Goal: Task Accomplishment & Management: Complete application form

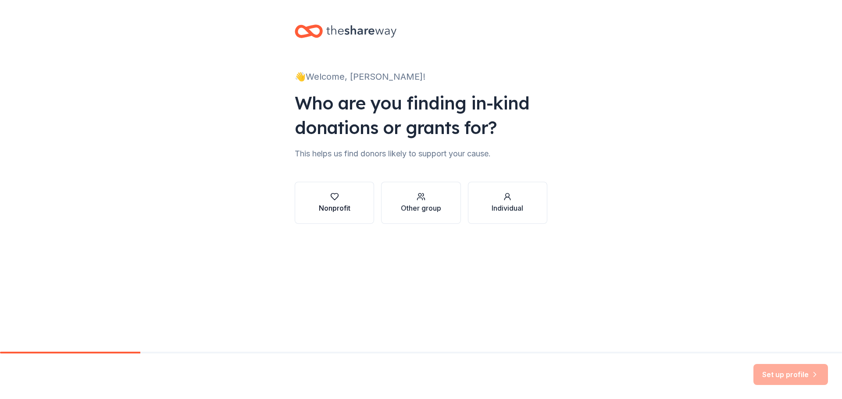
click at [320, 211] on div "Nonprofit" at bounding box center [335, 208] width 32 height 11
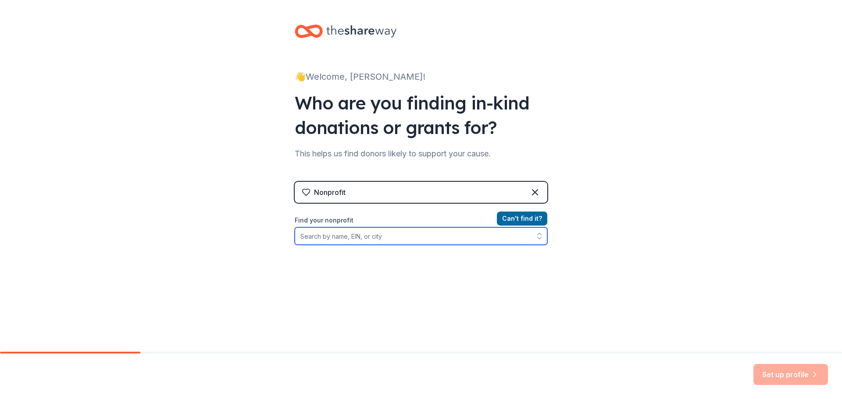
click at [433, 238] on input "Find your nonprofit" at bounding box center [421, 236] width 252 height 18
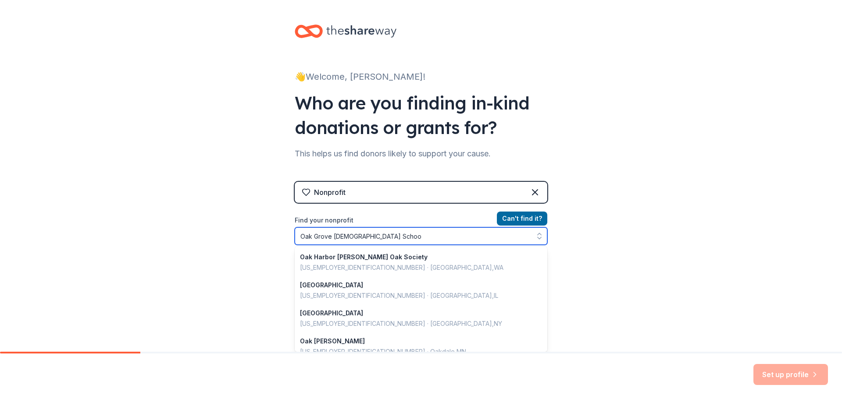
type input "[GEOGRAPHIC_DATA][DEMOGRAPHIC_DATA]"
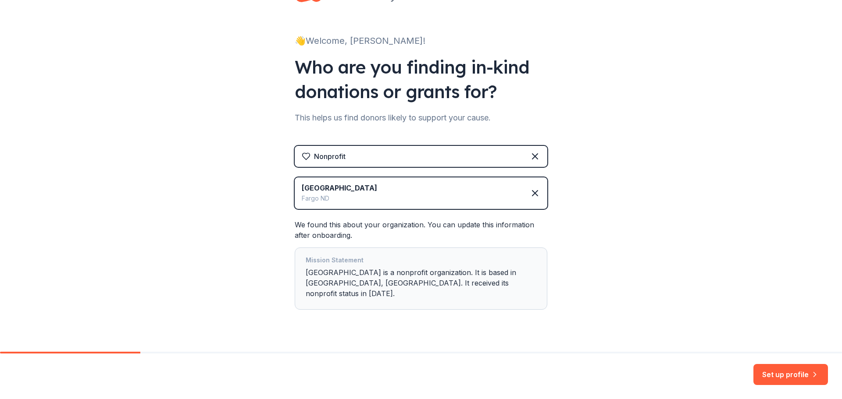
scroll to position [43, 0]
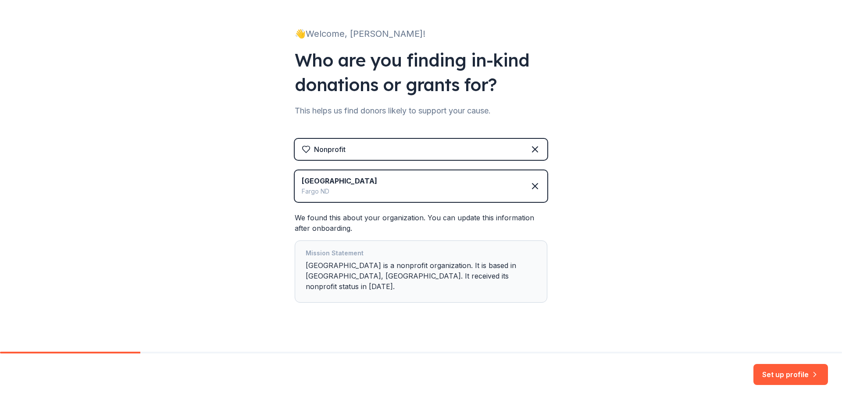
click at [495, 257] on div "Mission Statement" at bounding box center [420, 254] width 231 height 12
click at [469, 270] on div "Mission Statement Oak Grove Lutheran High School is a nonprofit organization. I…" at bounding box center [420, 271] width 231 height 47
click at [792, 369] on button "Set up profile" at bounding box center [790, 374] width 75 height 21
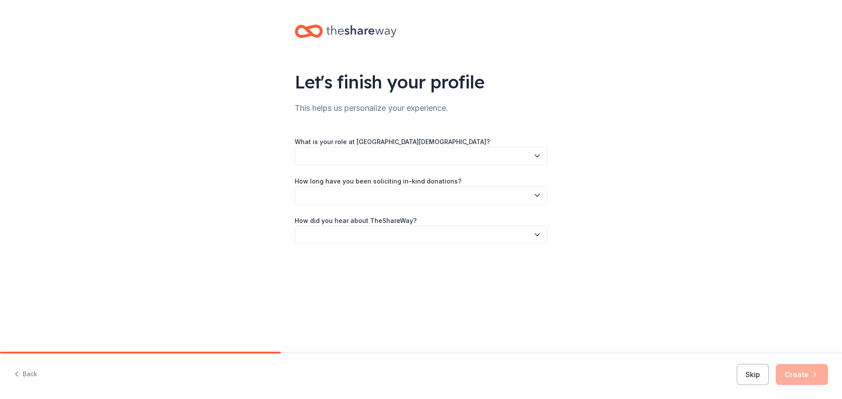
click at [405, 153] on button "button" at bounding box center [421, 156] width 252 height 18
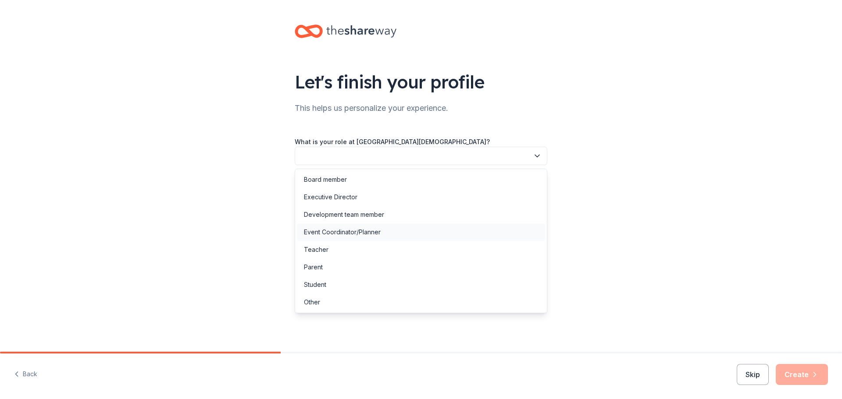
click at [364, 234] on div "Event Coordinator/Planner" at bounding box center [342, 232] width 77 height 11
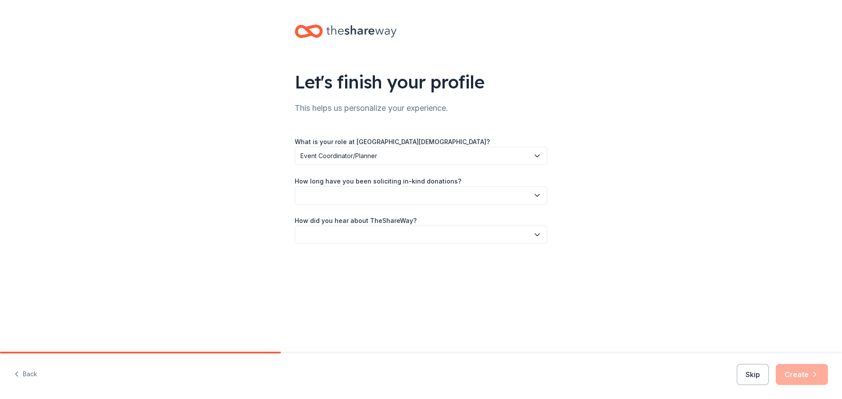
click at [352, 194] on button "button" at bounding box center [421, 195] width 252 height 18
click at [356, 226] on div "This is my first time!" at bounding box center [421, 219] width 248 height 18
click at [356, 226] on button "button" at bounding box center [421, 235] width 252 height 18
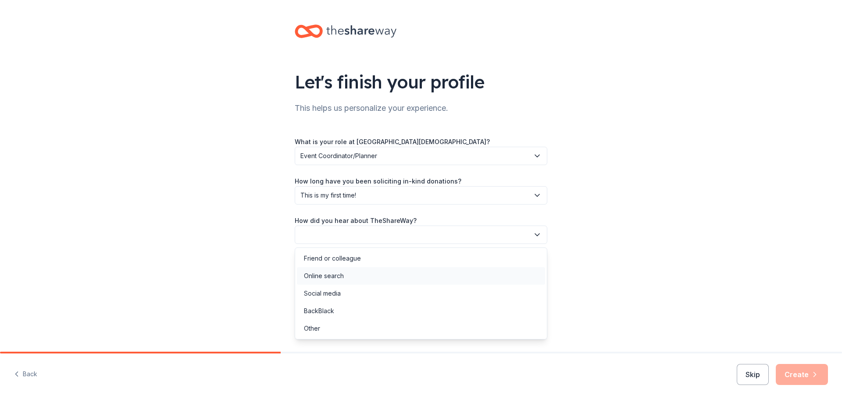
click at [360, 268] on div "Online search" at bounding box center [421, 276] width 248 height 18
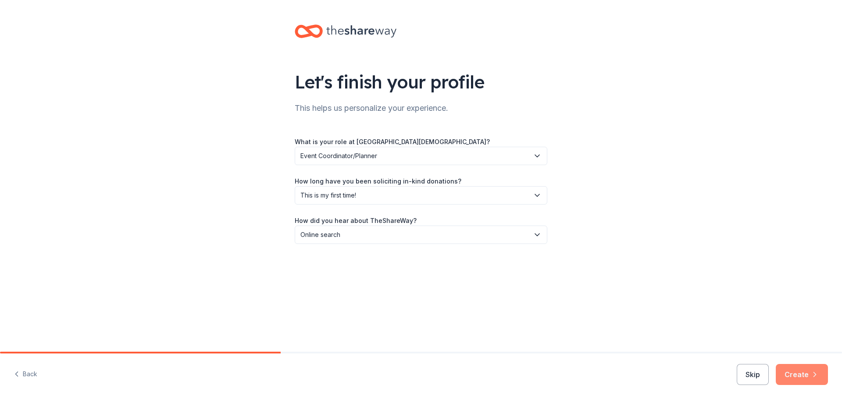
click at [800, 369] on button "Create" at bounding box center [801, 374] width 52 height 21
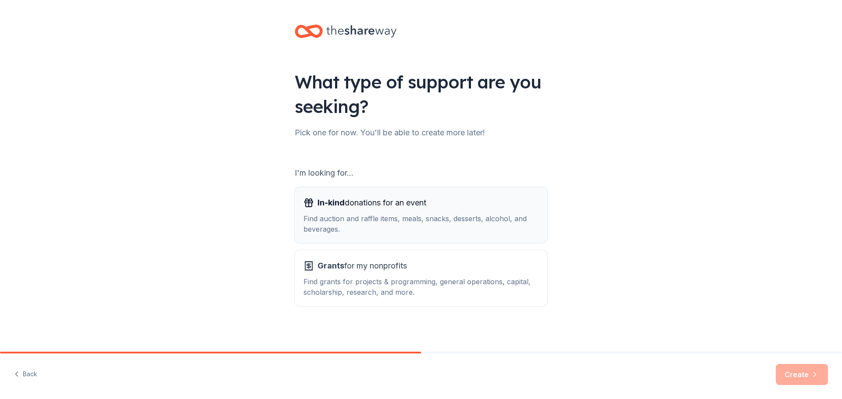
click at [468, 234] on div "Find auction and raffle items, meals, snacks, desserts, alcohol, and beverages." at bounding box center [420, 223] width 235 height 21
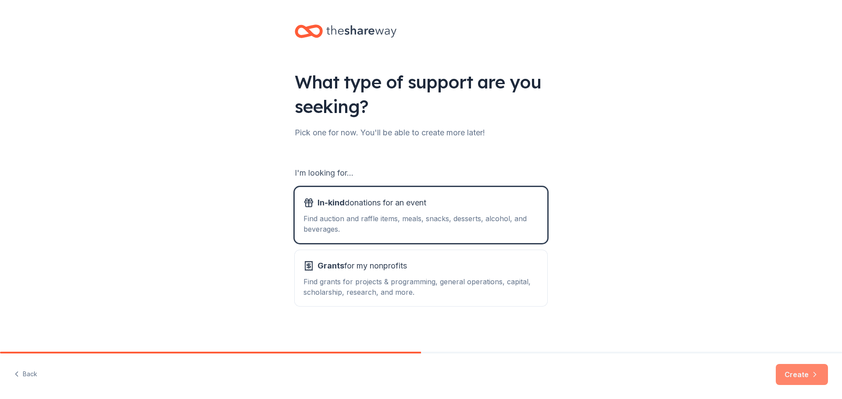
click at [803, 376] on button "Create" at bounding box center [801, 374] width 52 height 21
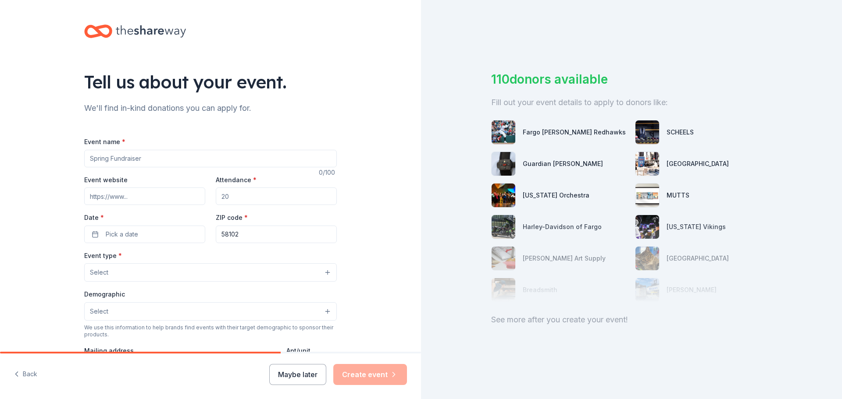
click at [206, 156] on input "Event name *" at bounding box center [210, 159] width 252 height 18
type input "[GEOGRAPHIC_DATA][DEMOGRAPHIC_DATA]"
click at [167, 200] on input "Event website" at bounding box center [144, 197] width 121 height 18
paste input "https://e.givesmart.com/events/JOb/"
type input "https://e.givesmart.com/events/JOb/"
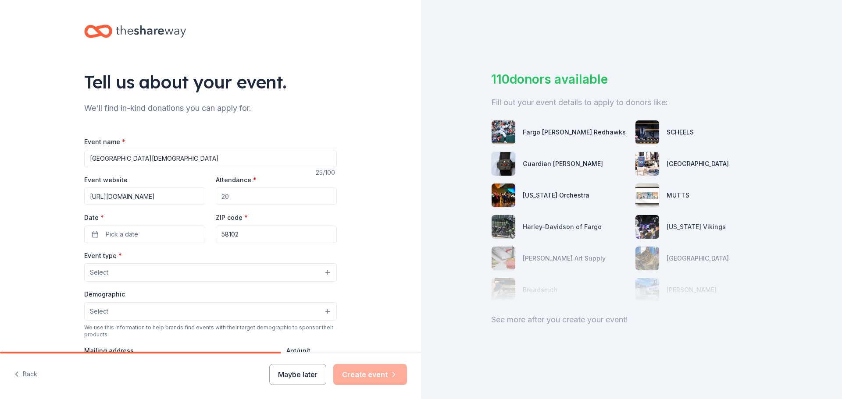
click at [238, 198] on input "Attendance *" at bounding box center [276, 197] width 121 height 18
type input "500"
click at [154, 230] on button "Pick a date" at bounding box center [144, 235] width 121 height 18
click at [193, 260] on button "Go to next month" at bounding box center [189, 258] width 12 height 12
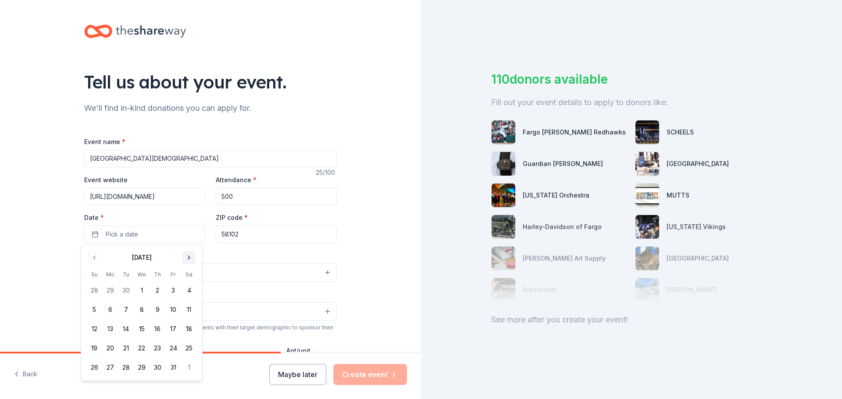
click at [193, 260] on button "Go to next month" at bounding box center [189, 258] width 12 height 12
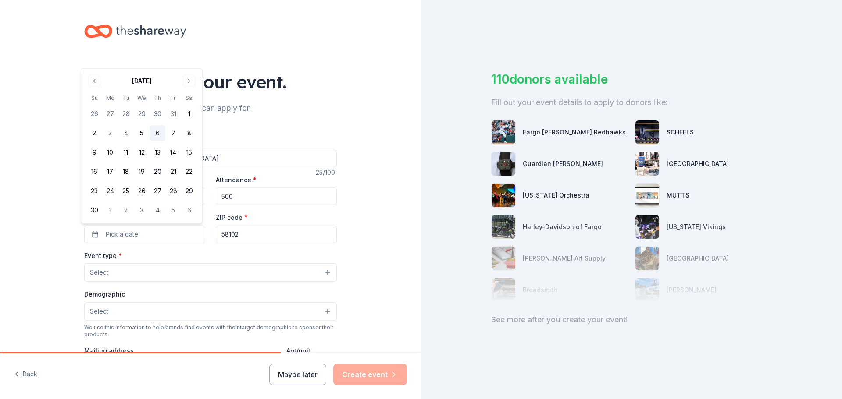
click at [158, 135] on button "6" at bounding box center [157, 133] width 16 height 16
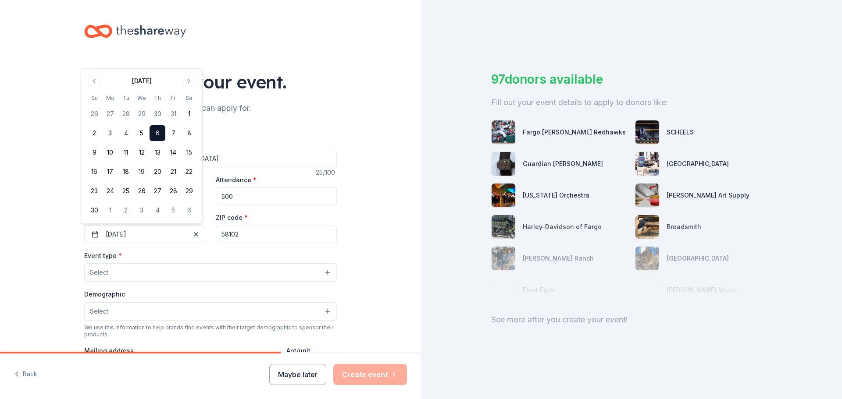
click at [224, 258] on div "Event type * Select" at bounding box center [210, 266] width 252 height 32
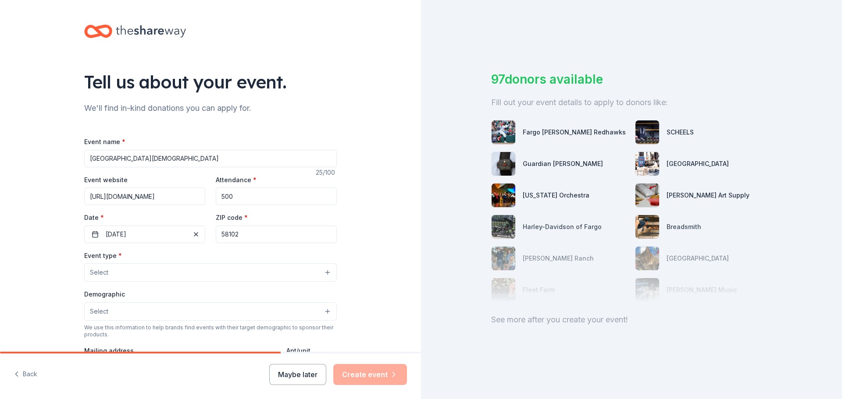
click at [226, 278] on button "Select" at bounding box center [210, 272] width 252 height 18
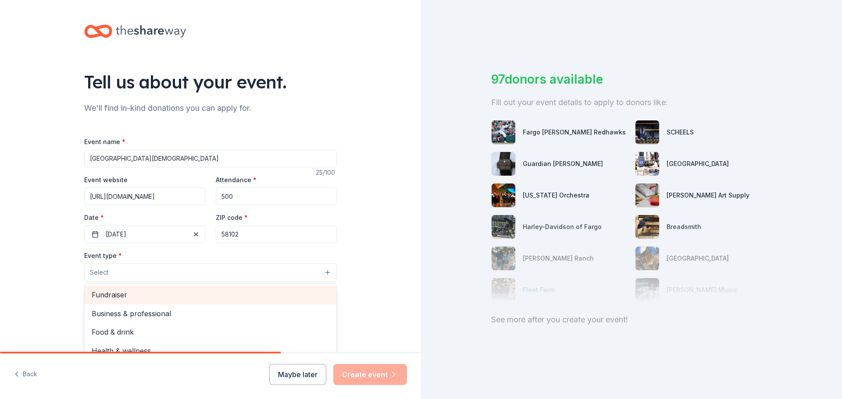
click at [137, 298] on span "Fundraiser" at bounding box center [211, 294] width 238 height 11
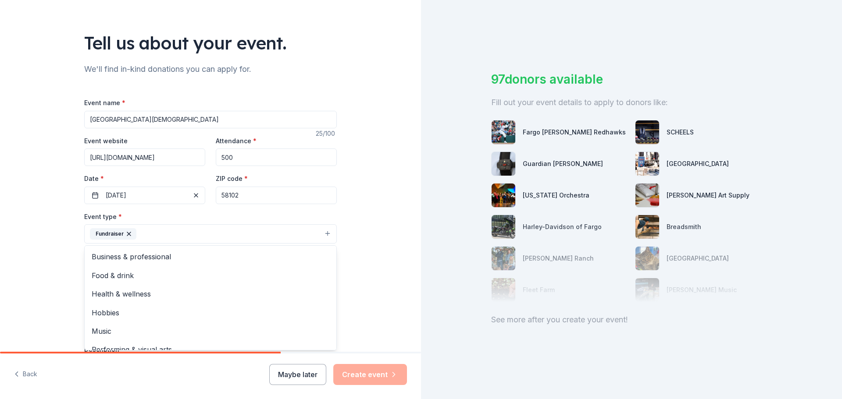
scroll to position [44, 0]
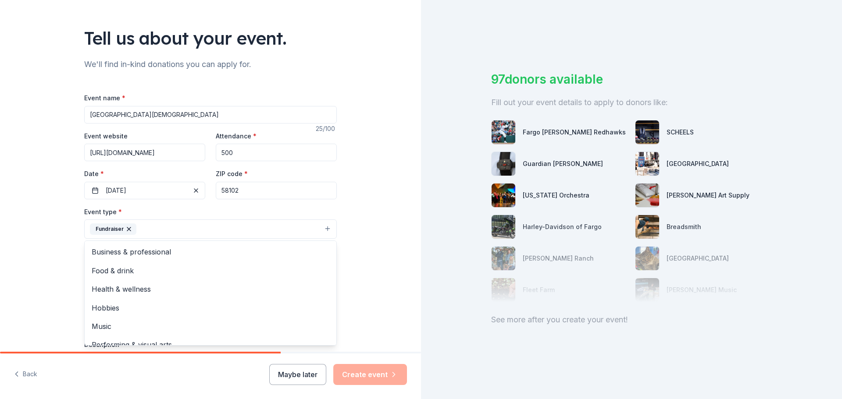
click at [40, 211] on div "Tell us about your event. We'll find in-kind donations you can apply for. Event…" at bounding box center [210, 248] width 421 height 584
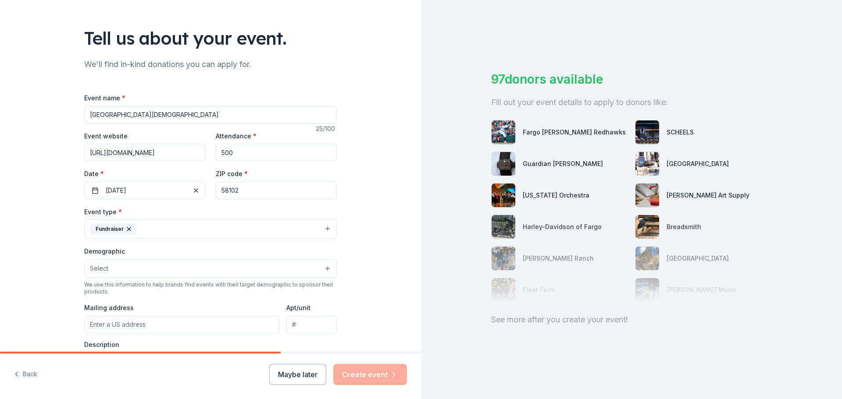
click at [160, 230] on button "Fundraiser" at bounding box center [210, 229] width 252 height 19
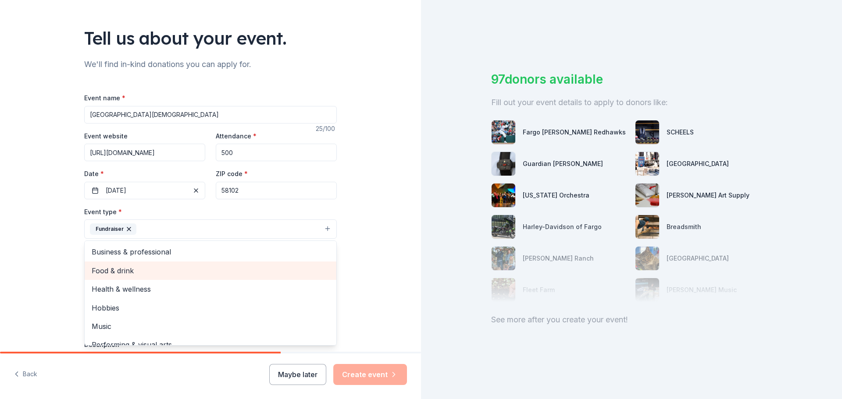
click at [142, 269] on span "Food & drink" at bounding box center [211, 270] width 238 height 11
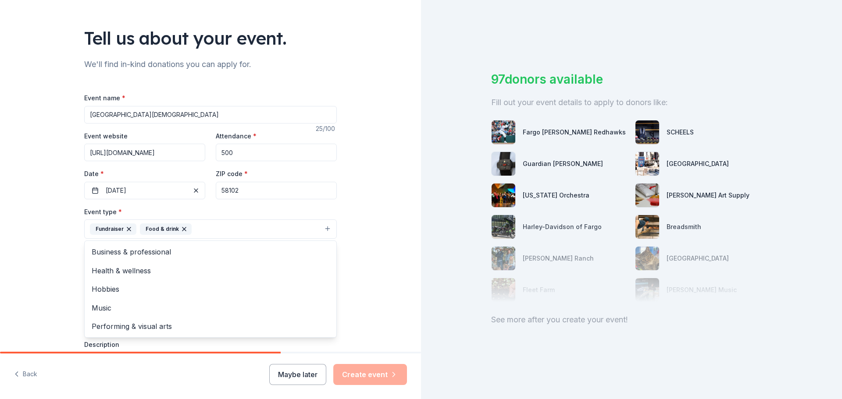
click at [64, 246] on div "Tell us about your event. We'll find in-kind donations you can apply for. Event…" at bounding box center [210, 248] width 421 height 584
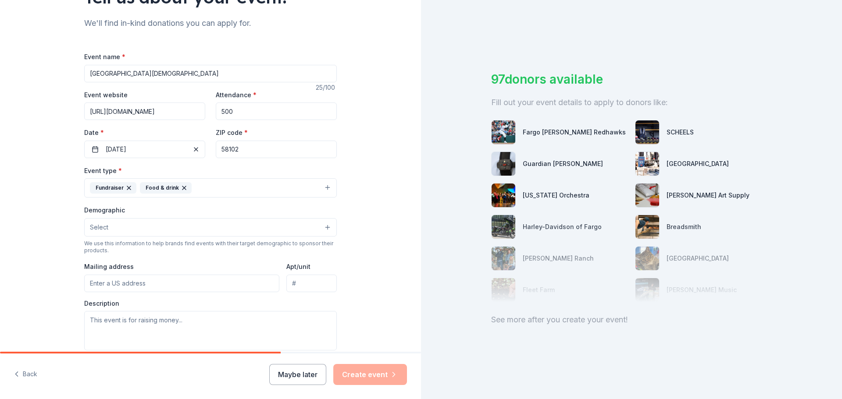
scroll to position [88, 0]
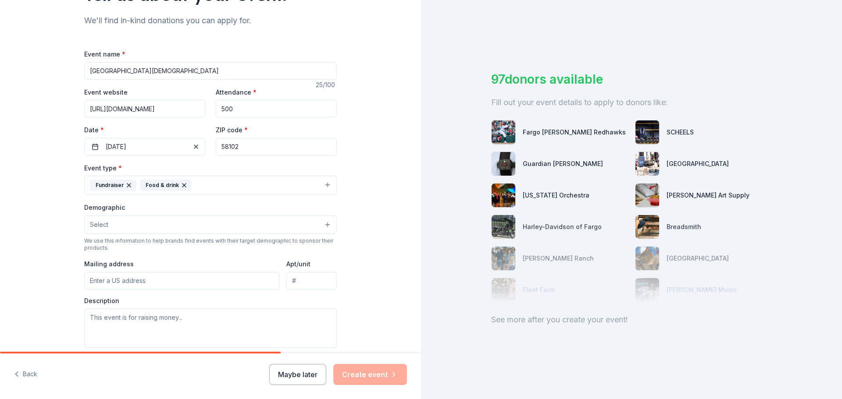
click at [107, 219] on button "Select" at bounding box center [210, 225] width 252 height 18
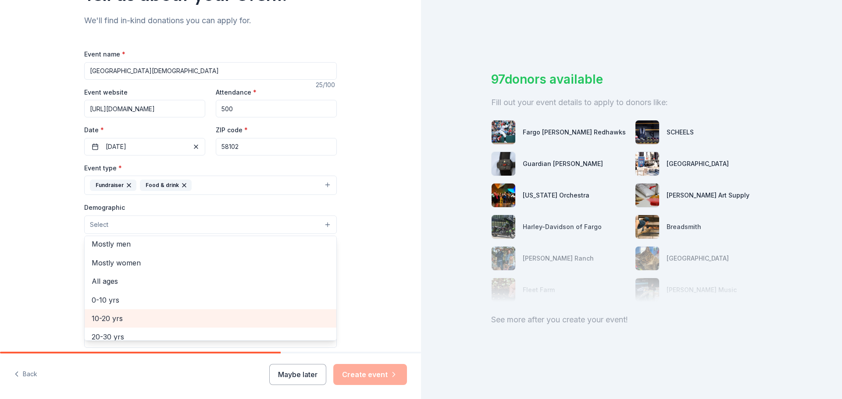
scroll to position [0, 0]
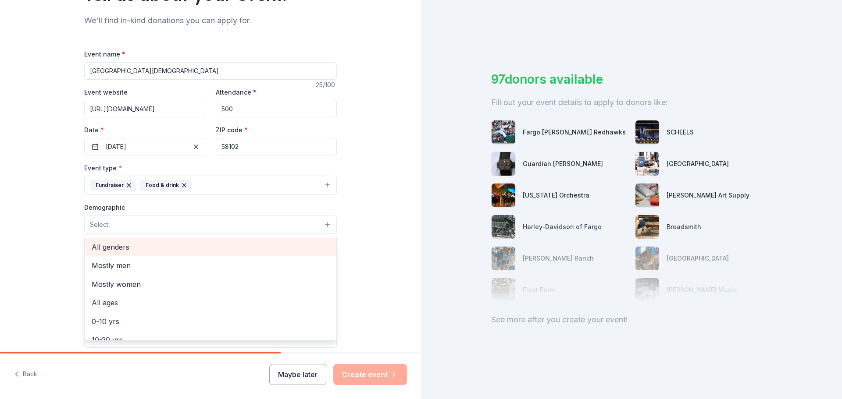
click at [133, 252] on span "All genders" at bounding box center [211, 247] width 238 height 11
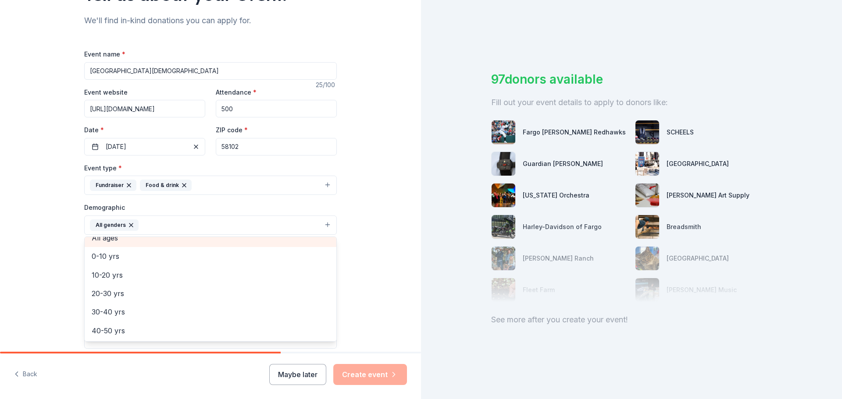
scroll to position [35, 0]
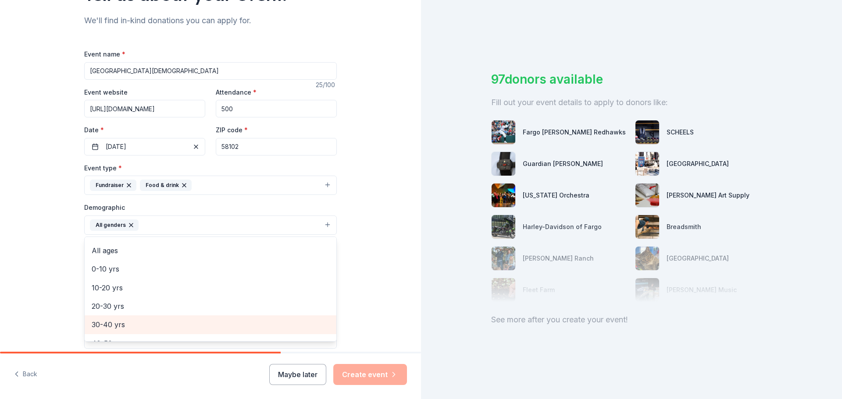
click at [125, 320] on span "30-40 yrs" at bounding box center [211, 324] width 238 height 11
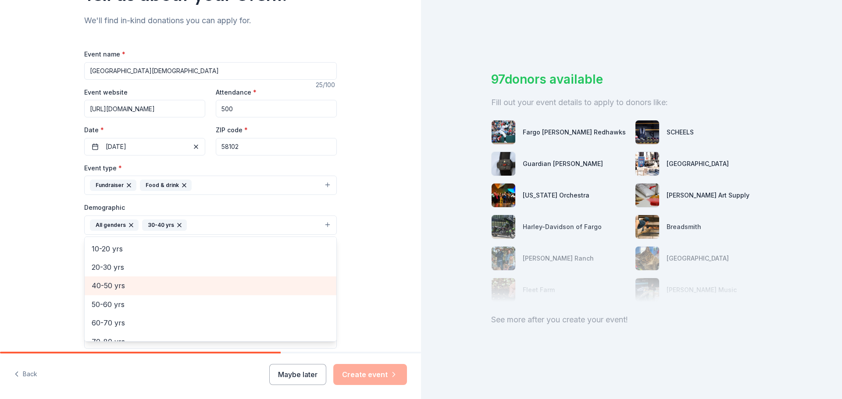
scroll to position [78, 0]
click at [123, 284] on span "40-50 yrs" at bounding box center [211, 280] width 238 height 11
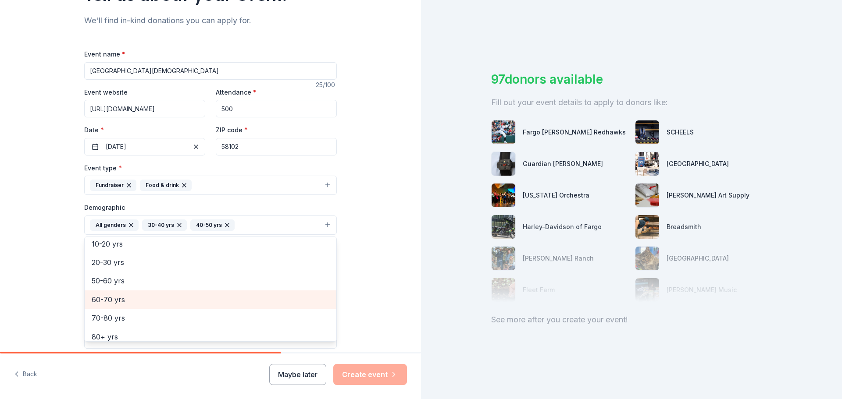
click at [119, 299] on span "60-70 yrs" at bounding box center [211, 299] width 238 height 11
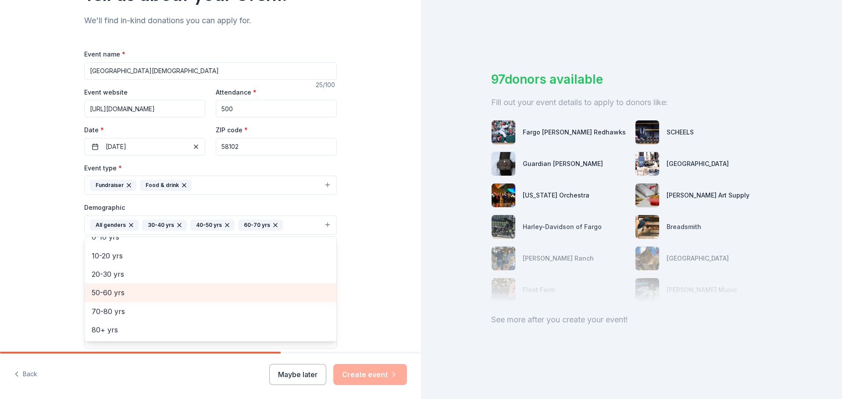
click at [115, 298] on span "50-60 yrs" at bounding box center [211, 292] width 238 height 11
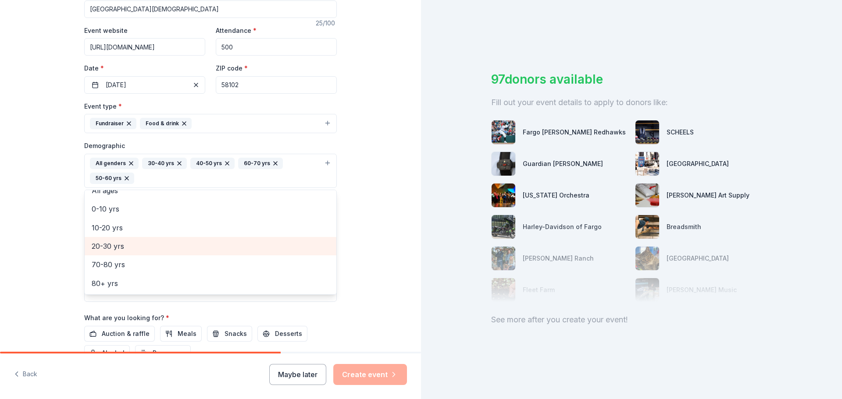
scroll to position [175, 0]
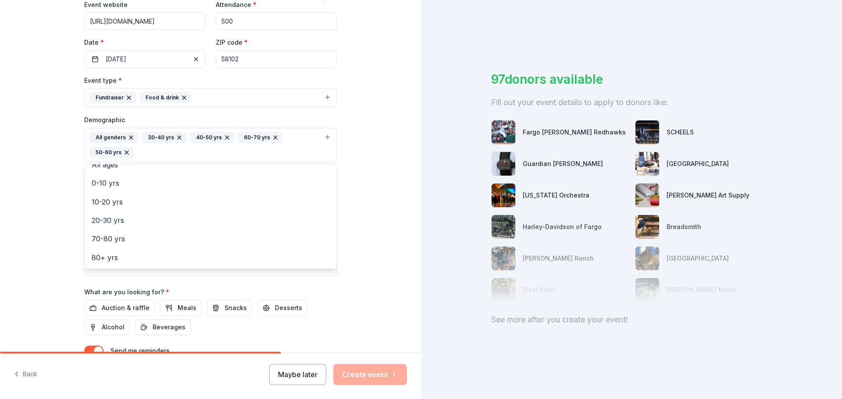
click at [62, 253] on div "Tell us about your event. We'll find in-kind donations you can apply for. Event…" at bounding box center [210, 125] width 421 height 600
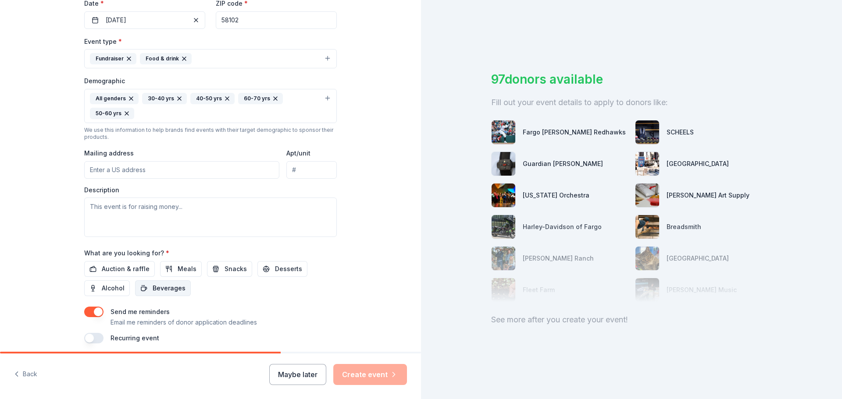
scroll to position [219, 0]
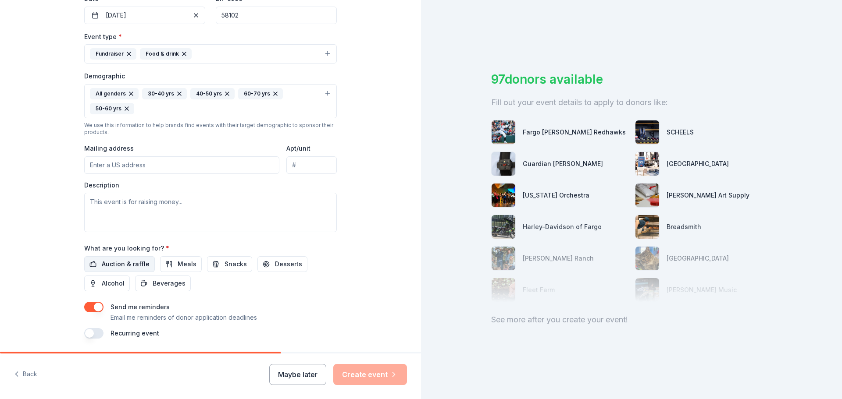
click at [115, 259] on span "Auction & raffle" at bounding box center [126, 264] width 48 height 11
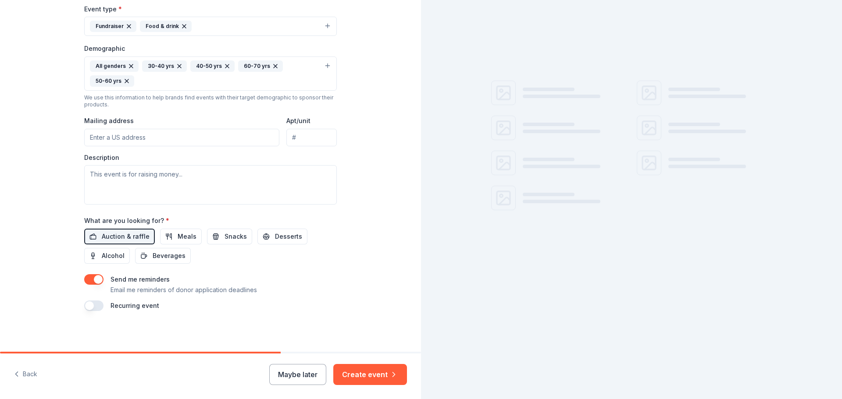
scroll to position [248, 0]
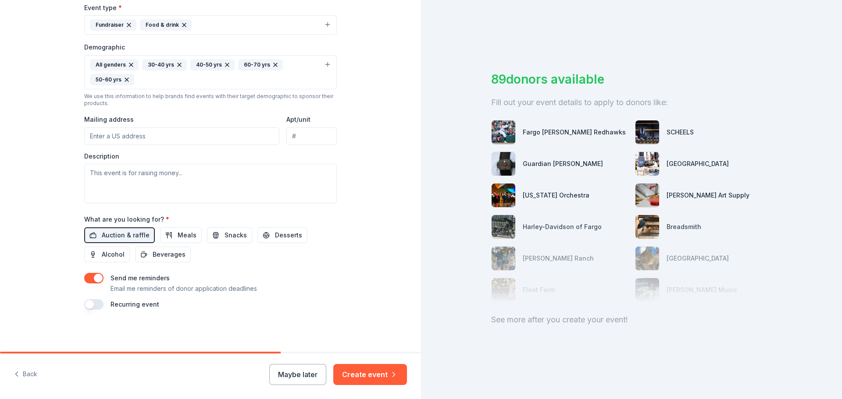
click at [89, 277] on button "button" at bounding box center [93, 278] width 19 height 11
click at [377, 370] on button "Create event" at bounding box center [370, 374] width 74 height 21
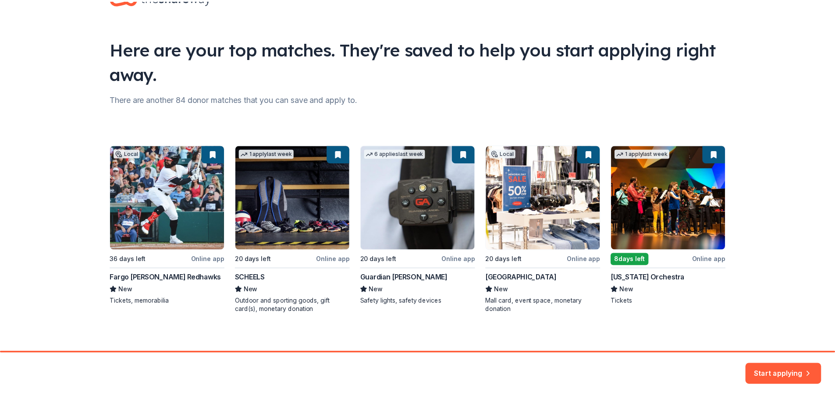
scroll to position [38, 0]
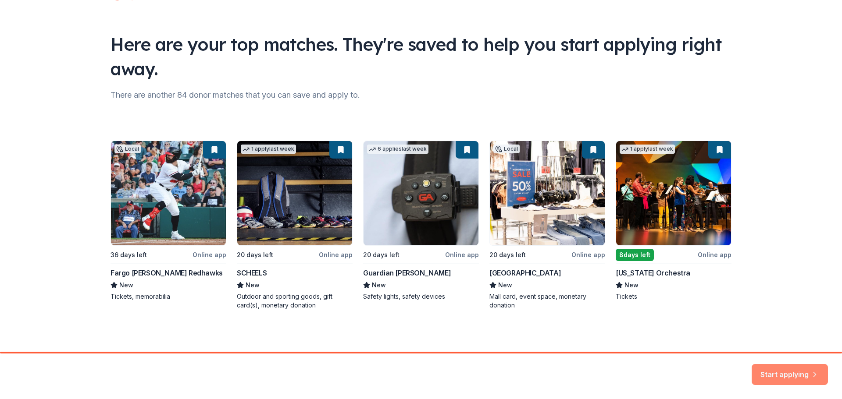
click at [786, 369] on button "Start applying" at bounding box center [789, 374] width 76 height 21
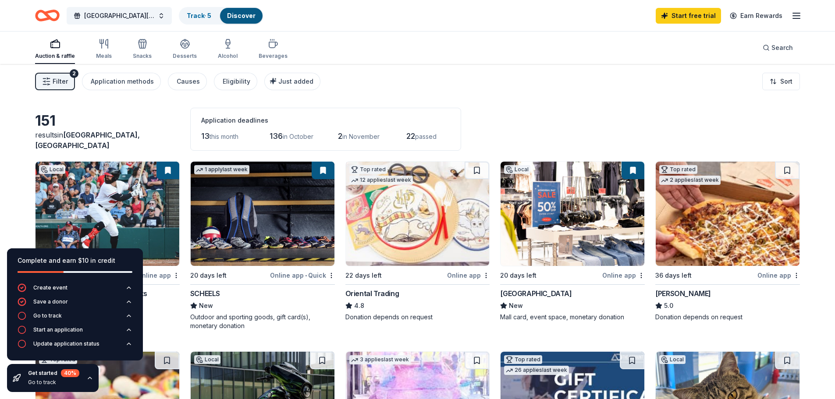
click at [500, 73] on div "Filter 2 Application methods Causes Eligibility Just added Sort" at bounding box center [417, 81] width 835 height 35
click at [795, 47] on button "Search" at bounding box center [778, 48] width 44 height 18
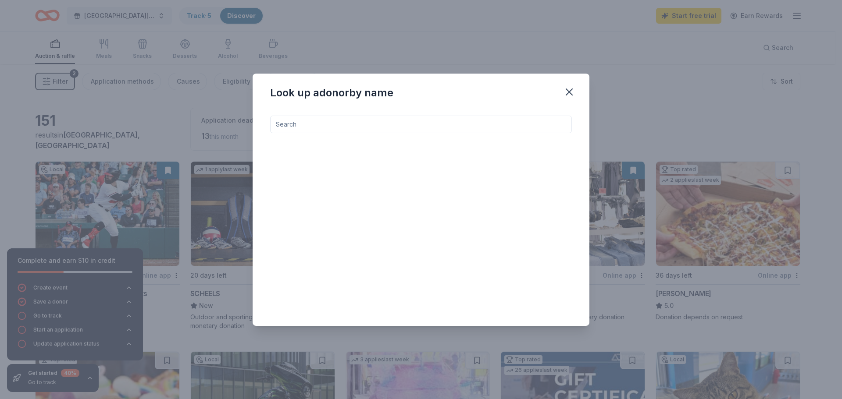
click at [324, 124] on input at bounding box center [421, 125] width 302 height 18
type input "orly"
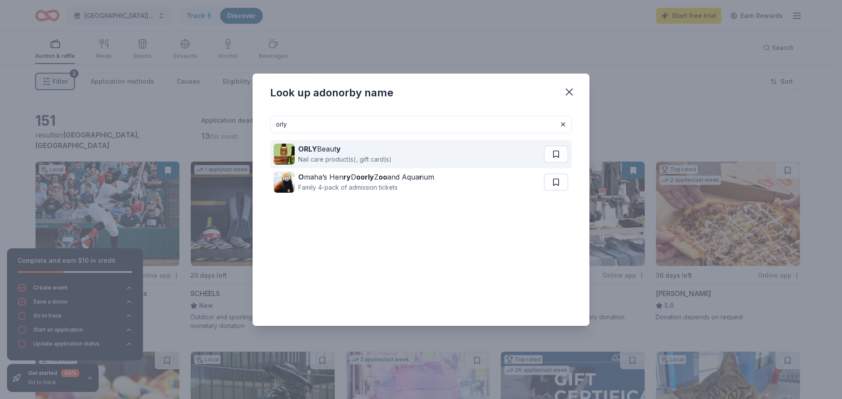
click at [341, 146] on strong "y" at bounding box center [338, 149] width 4 height 9
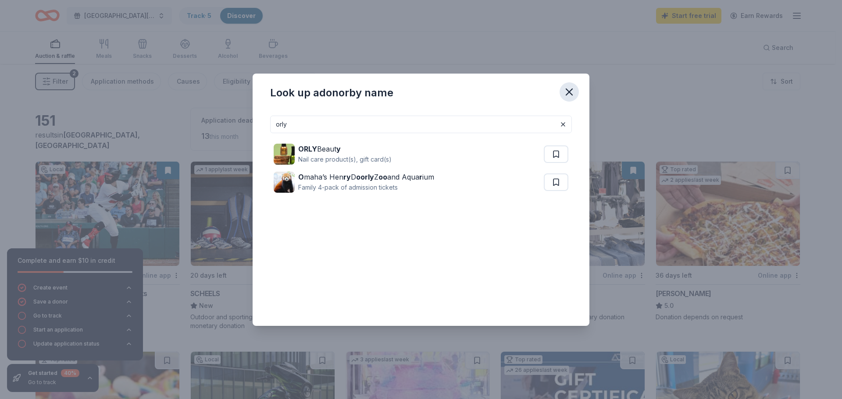
click at [571, 91] on icon "button" at bounding box center [569, 92] width 12 height 12
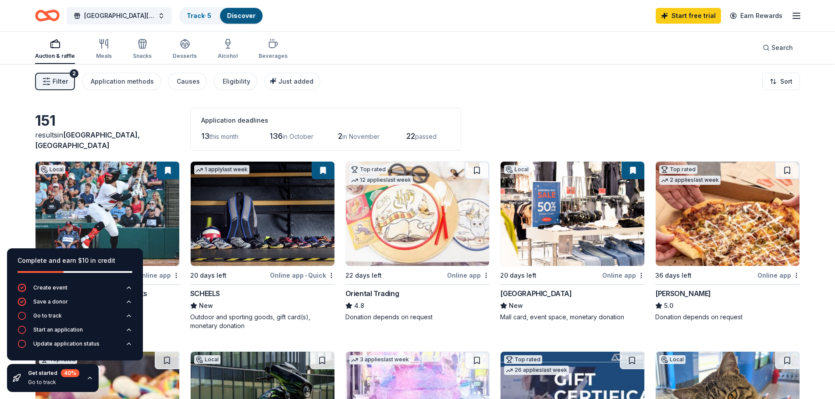
click at [66, 84] on span "Filter" at bounding box center [60, 81] width 15 height 11
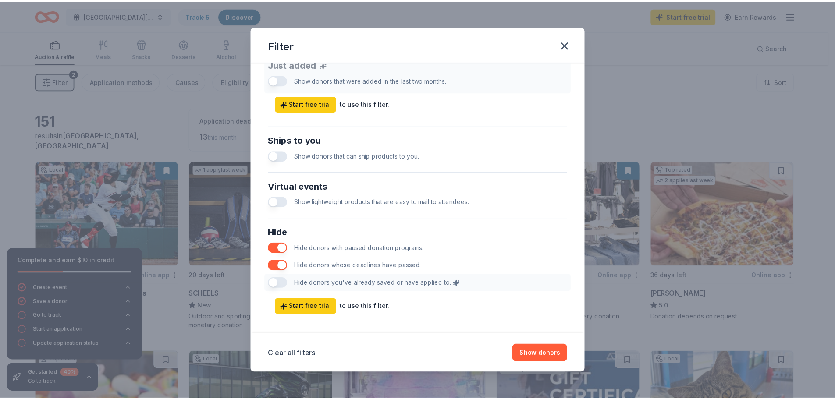
scroll to position [365, 0]
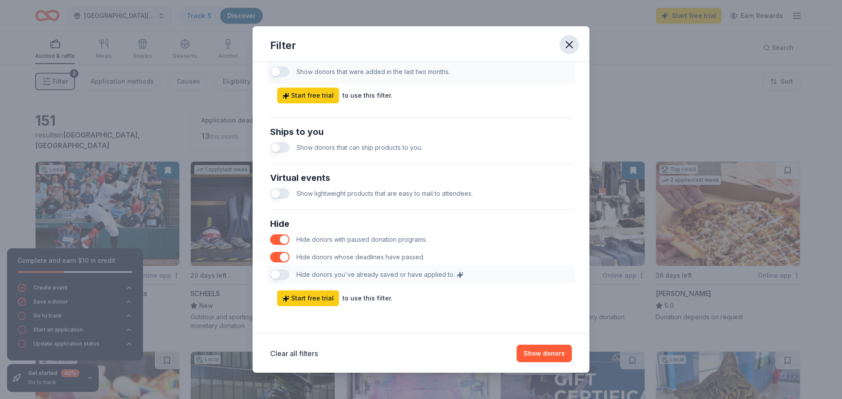
click at [569, 40] on icon "button" at bounding box center [569, 45] width 12 height 12
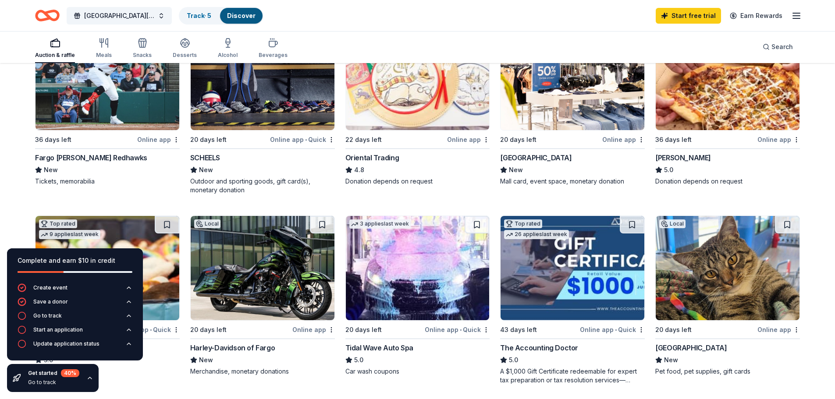
scroll to position [217, 0]
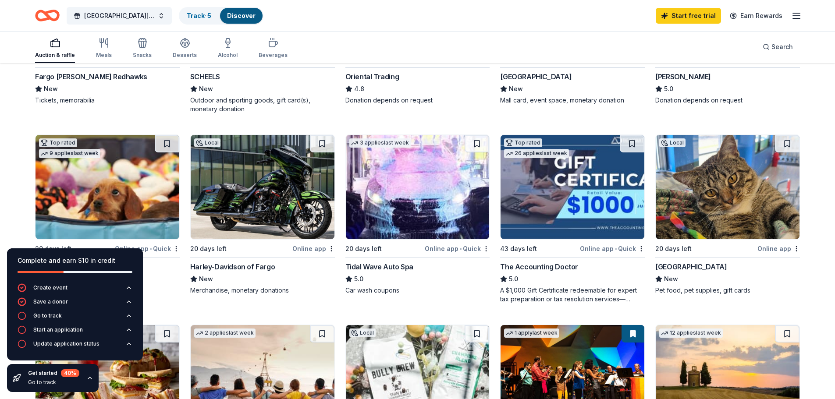
click at [675, 263] on div "Natural Pet Center" at bounding box center [690, 267] width 71 height 11
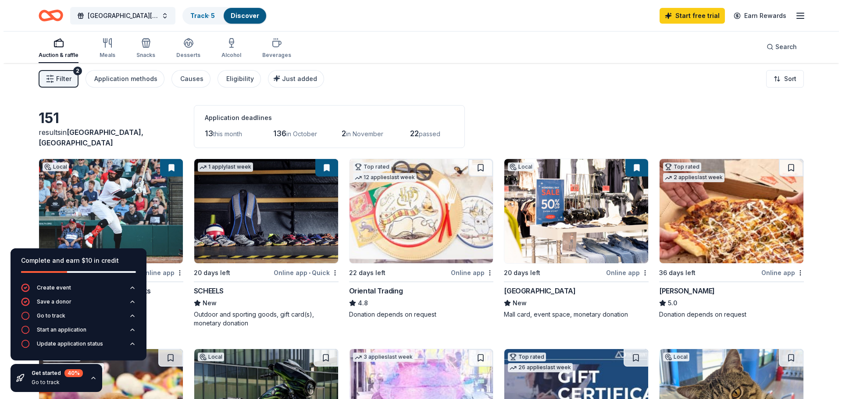
scroll to position [0, 0]
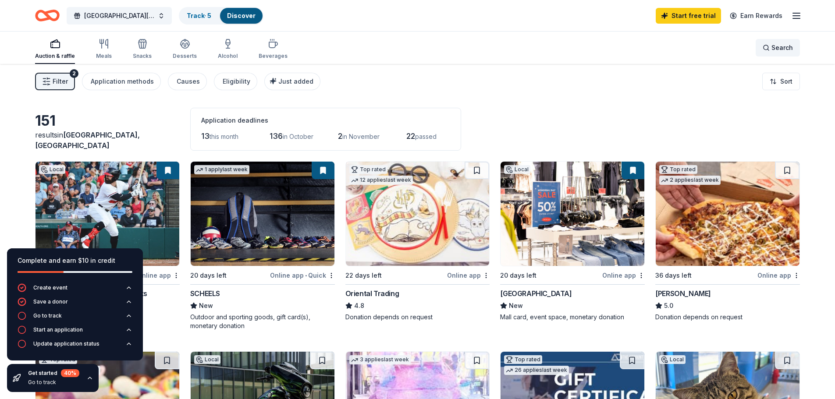
click at [776, 46] on span "Search" at bounding box center [781, 48] width 21 height 11
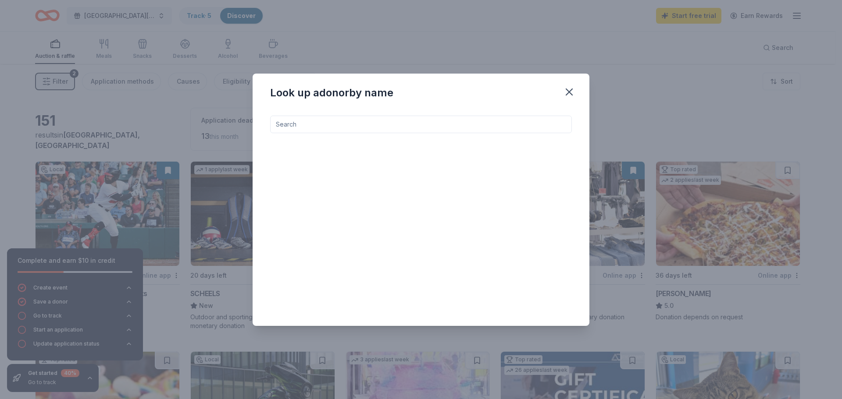
click at [327, 126] on input at bounding box center [421, 125] width 302 height 18
type input "beauty"
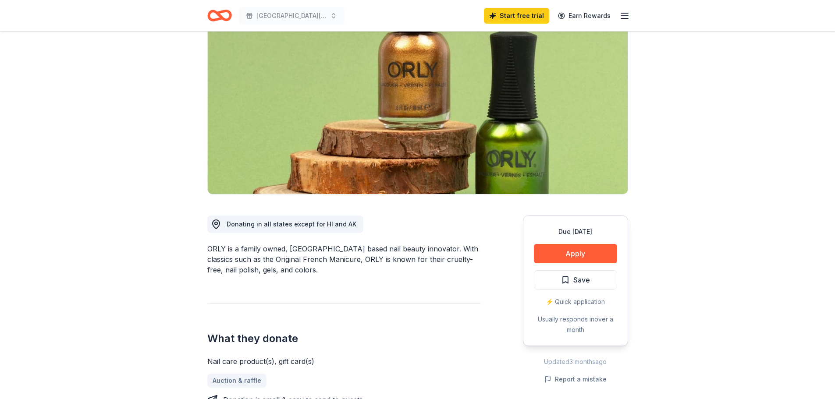
scroll to position [88, 0]
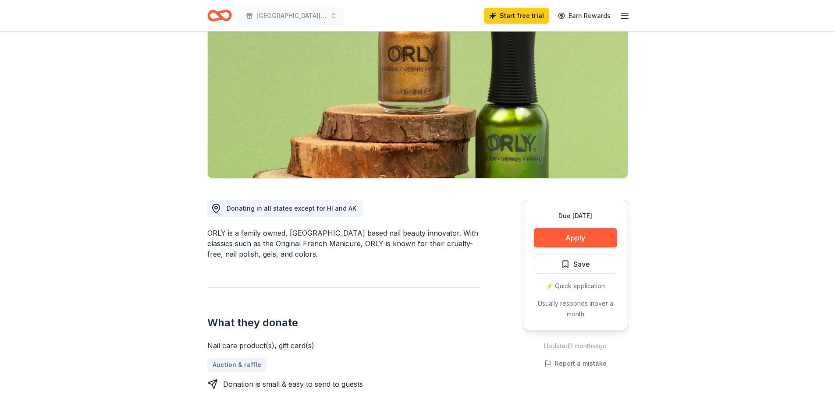
click at [575, 225] on div "Due [DATE] Apply Save ⚡️ Quick application Usually responds in over a month" at bounding box center [575, 265] width 105 height 131
click at [574, 229] on button "Apply" at bounding box center [575, 237] width 83 height 19
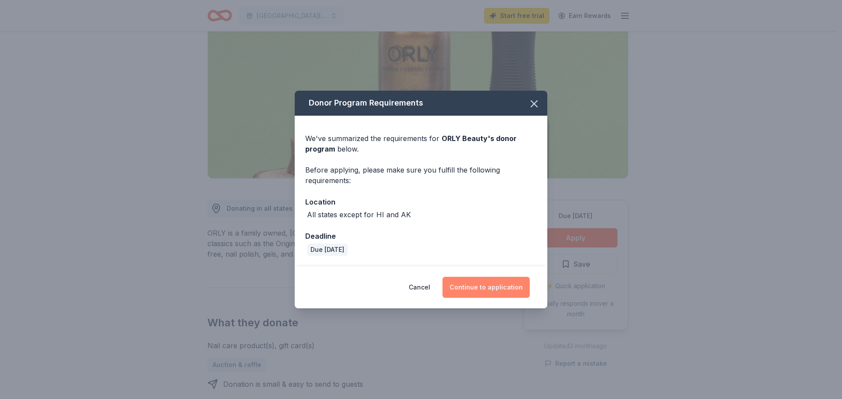
click at [473, 285] on button "Continue to application" at bounding box center [485, 287] width 87 height 21
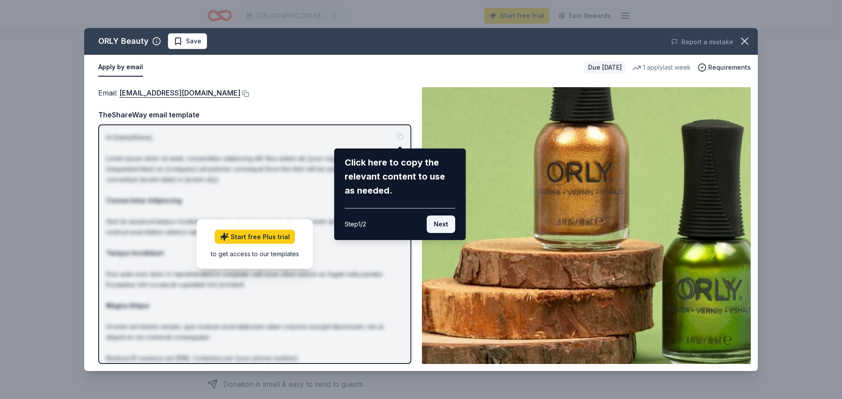
click at [441, 227] on button "Next" at bounding box center [440, 225] width 28 height 18
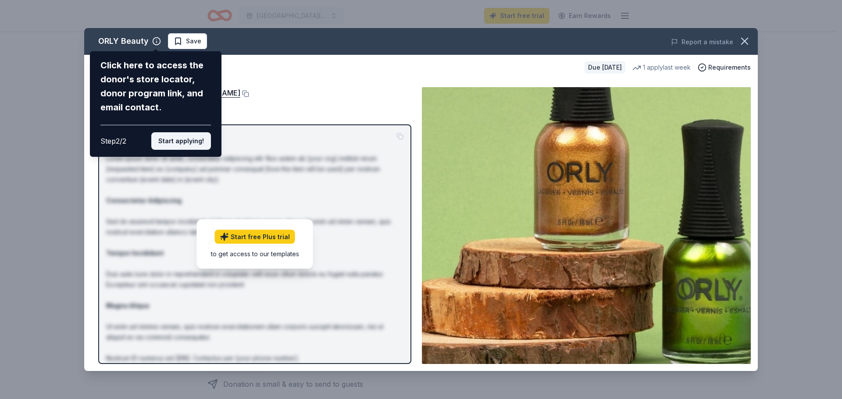
click at [186, 141] on button "Start applying!" at bounding box center [181, 141] width 60 height 18
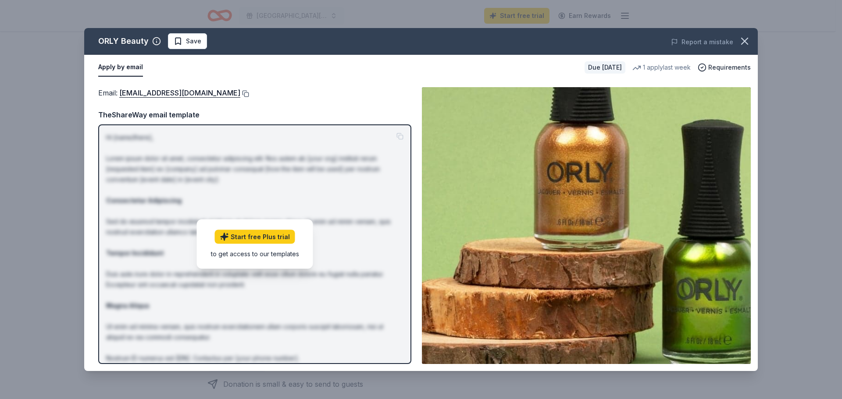
click at [240, 94] on button at bounding box center [244, 93] width 9 height 7
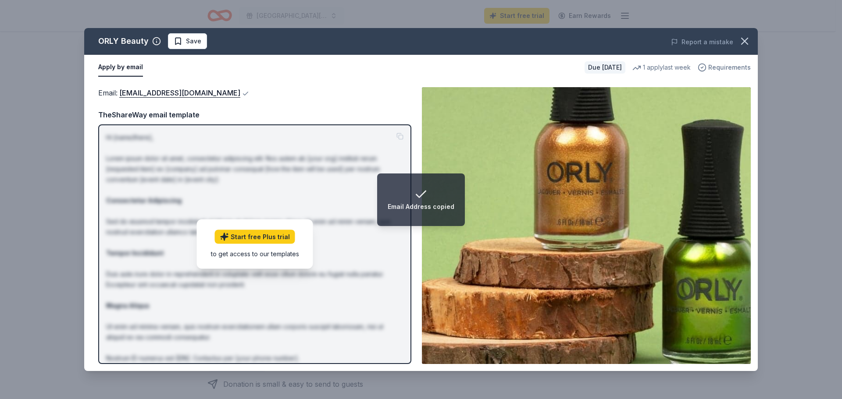
click at [712, 69] on span "Requirements" at bounding box center [729, 67] width 43 height 11
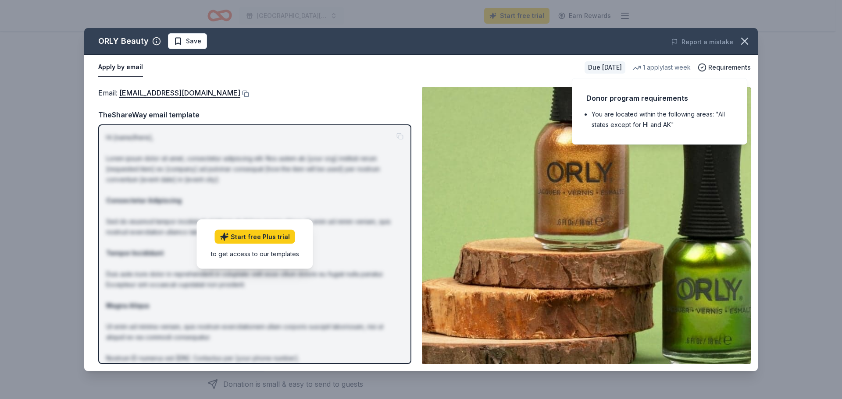
click at [324, 80] on div "Email : customerservice@orlybeauty.com Email : customerservice@orlybeauty.com T…" at bounding box center [420, 225] width 673 height 291
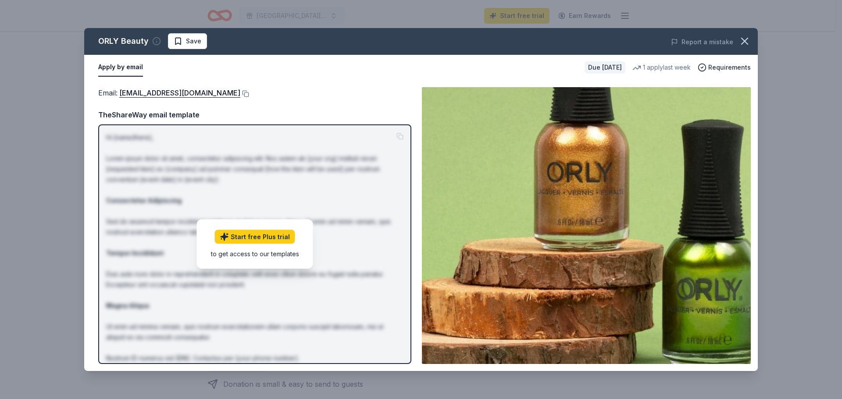
click at [154, 43] on icon "button" at bounding box center [156, 41] width 9 height 9
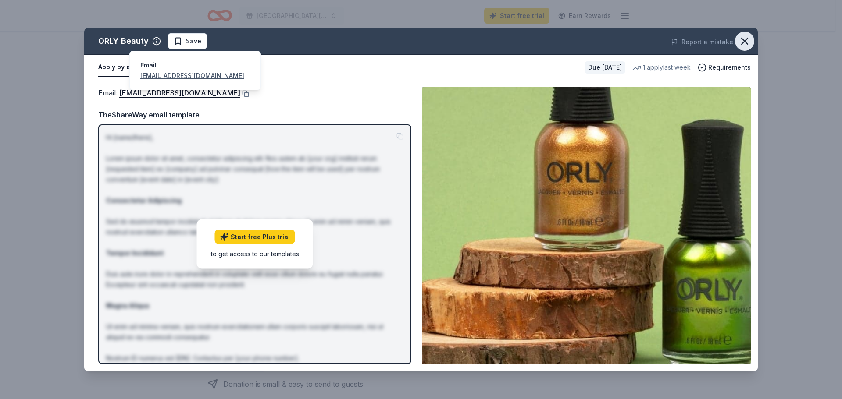
click at [744, 37] on icon "button" at bounding box center [744, 41] width 12 height 12
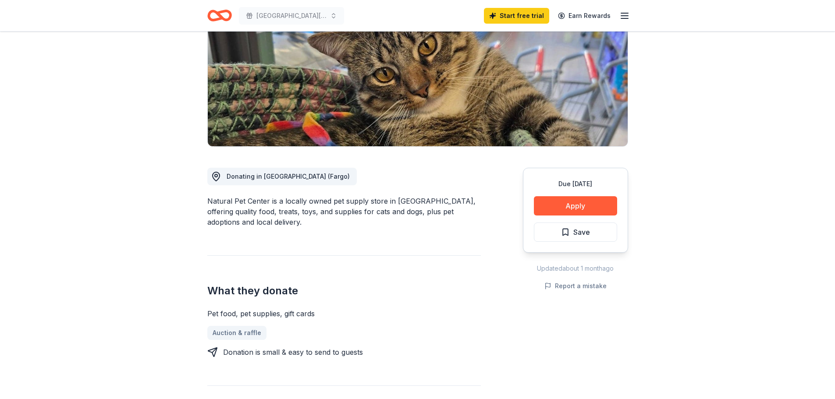
scroll to position [131, 0]
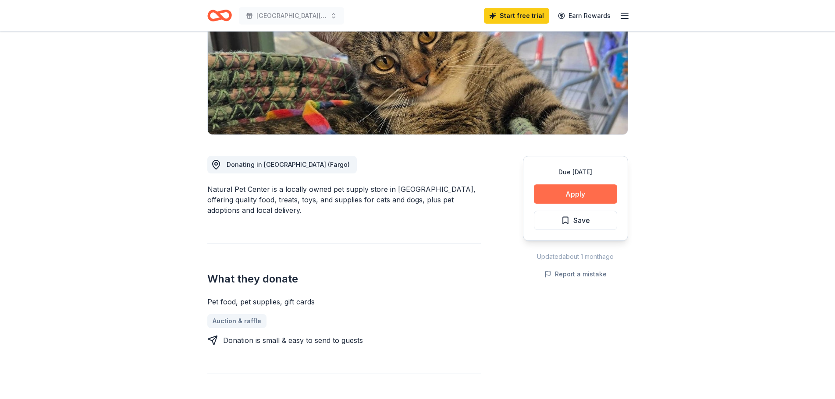
click at [574, 192] on button "Apply" at bounding box center [575, 194] width 83 height 19
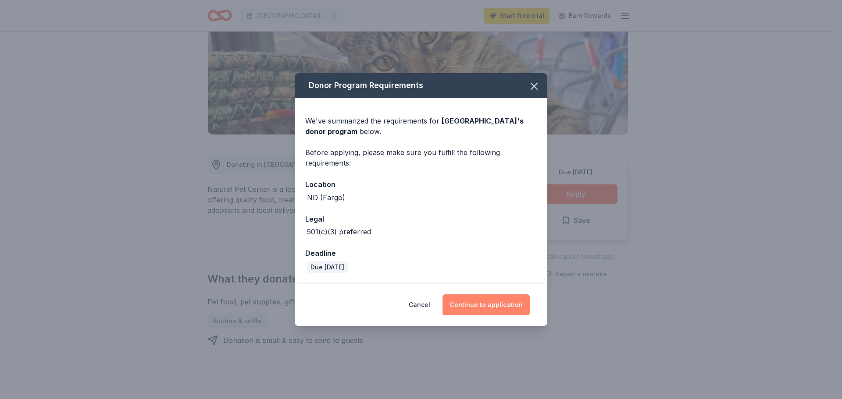
click at [472, 310] on button "Continue to application" at bounding box center [485, 305] width 87 height 21
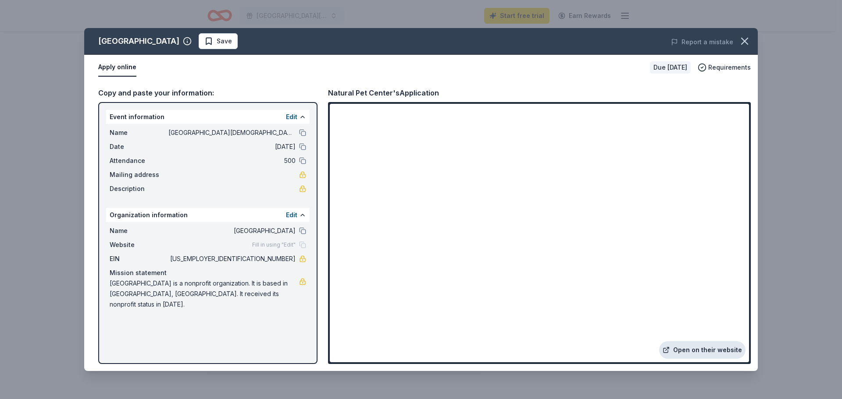
click at [693, 352] on link "Open on their website" at bounding box center [702, 350] width 86 height 18
click at [743, 37] on icon "button" at bounding box center [744, 41] width 12 height 12
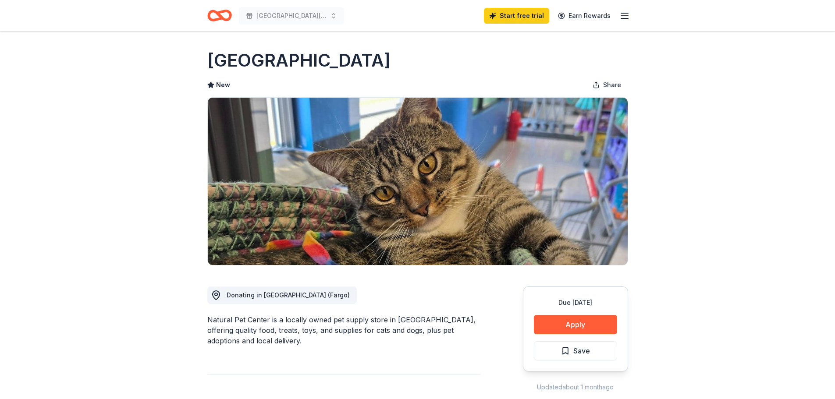
scroll to position [0, 0]
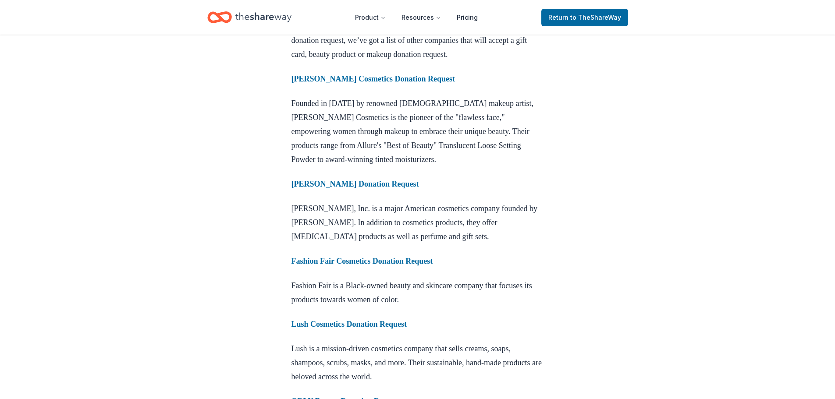
scroll to position [833, 0]
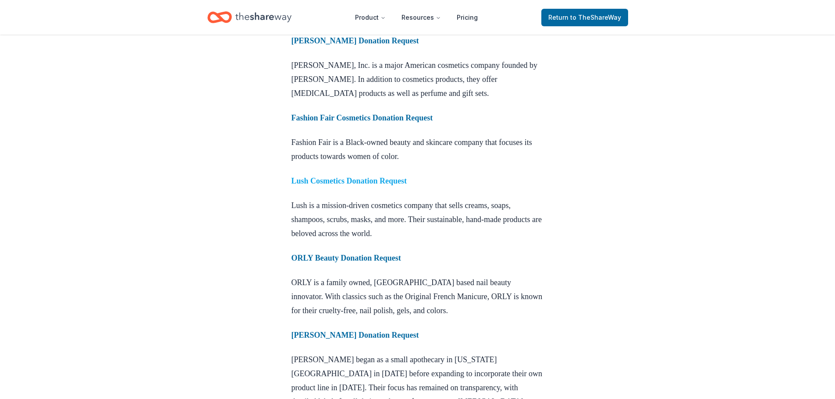
click at [358, 185] on strong "Lush Cosmetics Donation Request" at bounding box center [349, 181] width 116 height 9
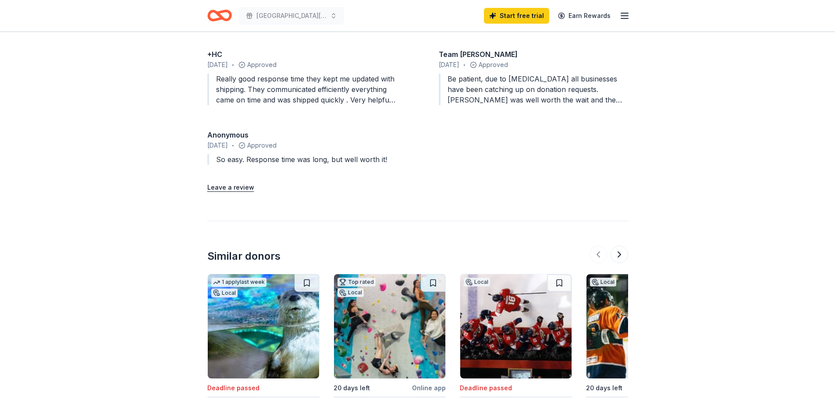
scroll to position [964, 0]
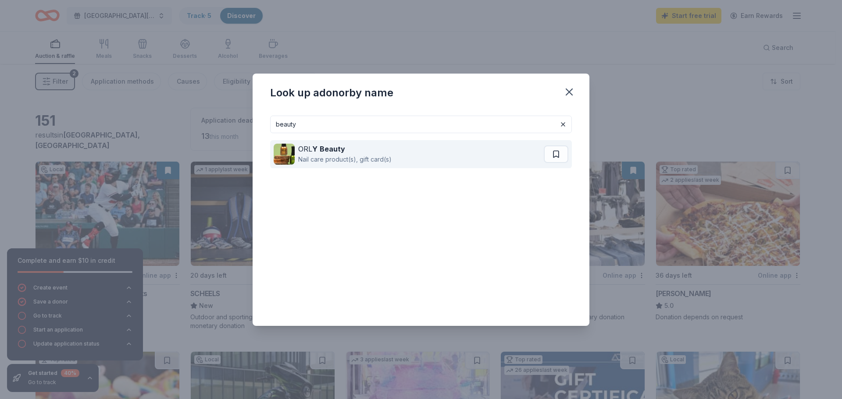
click at [376, 152] on div "ORL Y Beauty" at bounding box center [344, 149] width 93 height 11
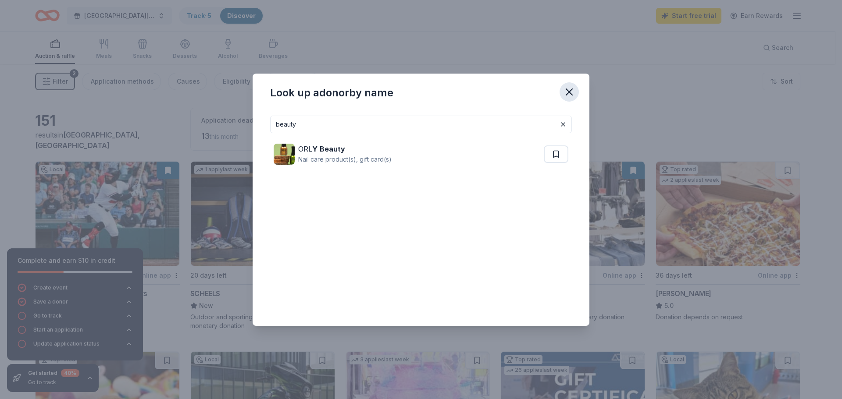
click at [573, 92] on icon "button" at bounding box center [569, 92] width 12 height 12
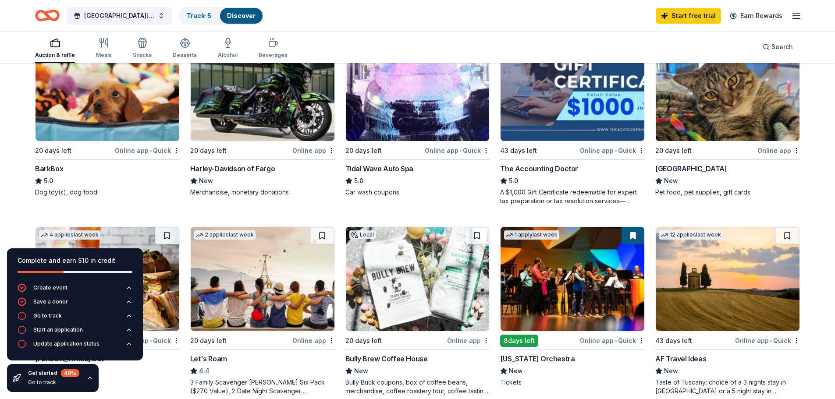
scroll to position [263, 0]
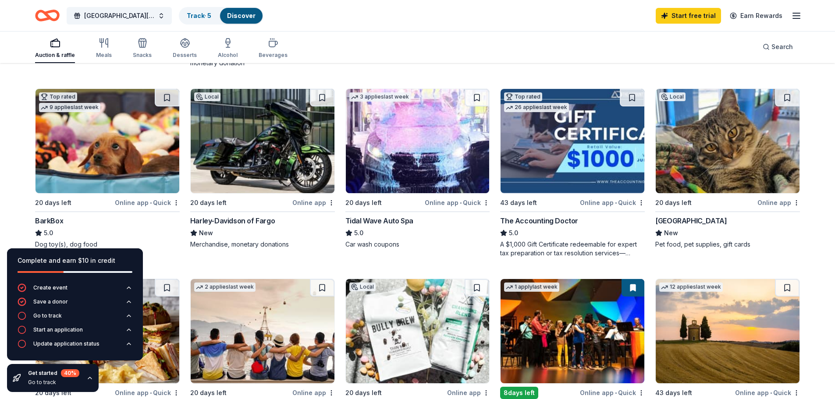
click at [376, 135] on img at bounding box center [418, 141] width 144 height 104
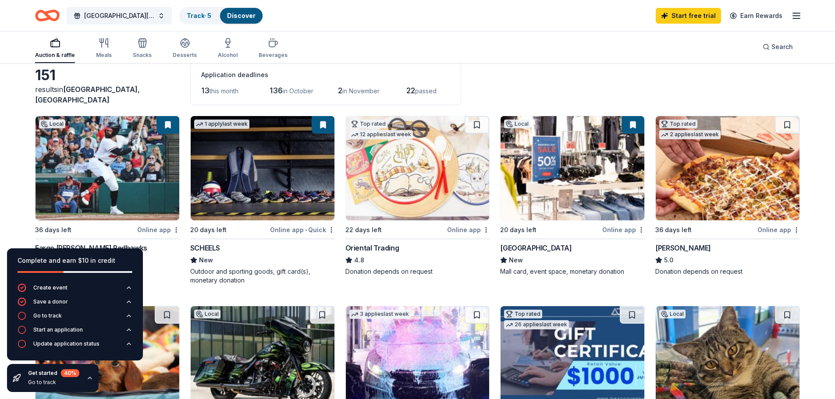
scroll to position [44, 0]
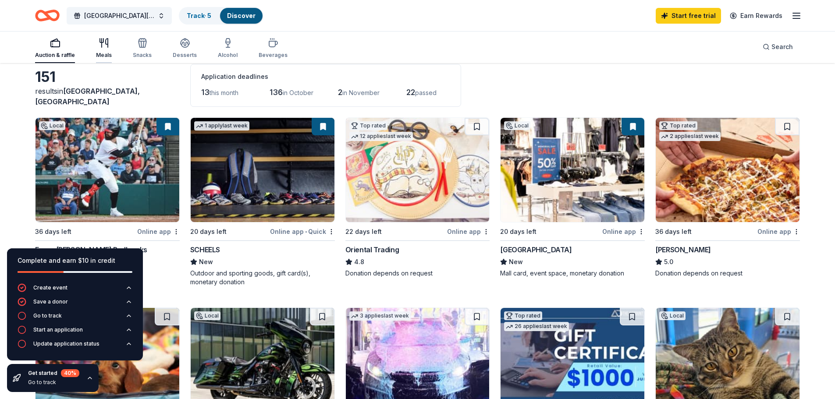
click at [105, 55] on div "Meals" at bounding box center [104, 55] width 16 height 7
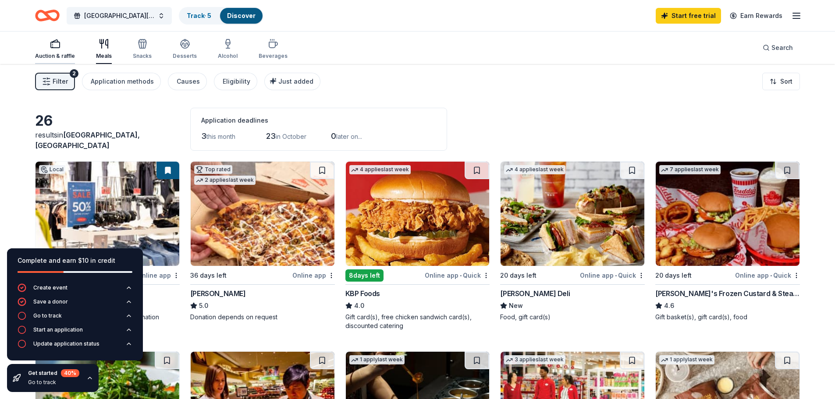
click at [54, 46] on icon "button" at bounding box center [55, 44] width 11 height 11
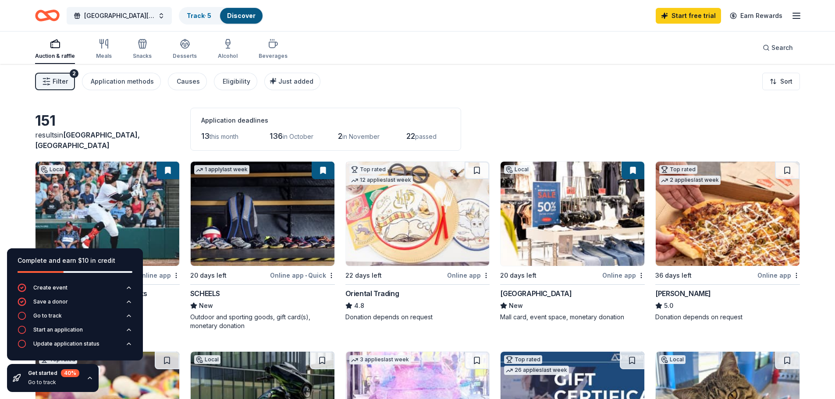
click at [290, 134] on span "in October" at bounding box center [298, 136] width 31 height 7
click at [130, 86] on div "Application methods" at bounding box center [122, 81] width 63 height 11
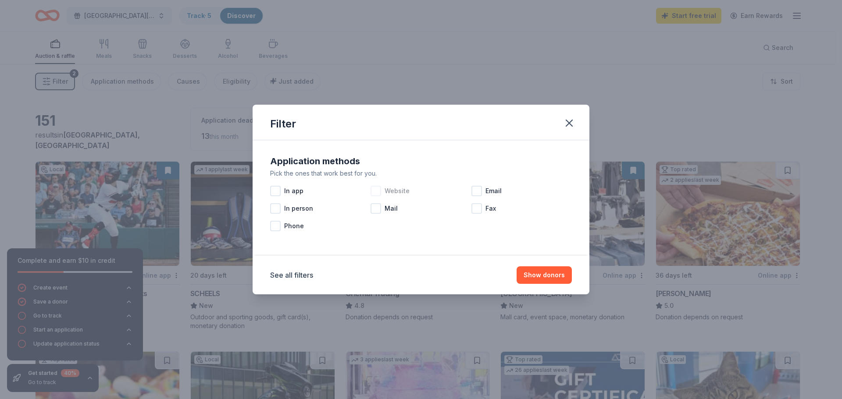
click at [390, 192] on span "Website" at bounding box center [396, 191] width 25 height 11
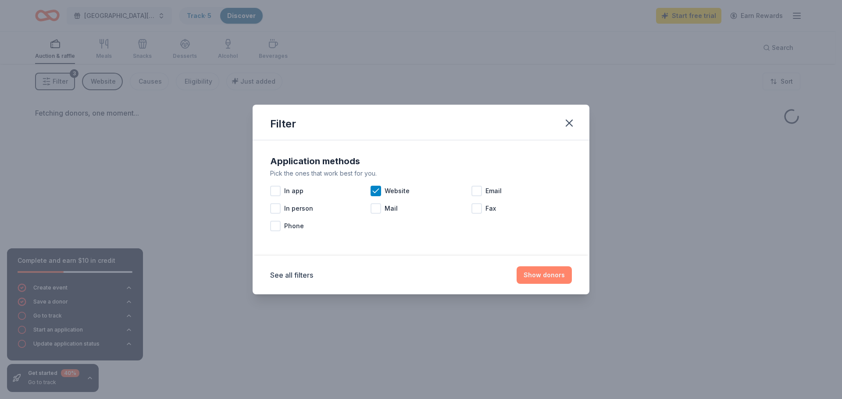
click at [544, 276] on button "Show donors" at bounding box center [543, 275] width 55 height 18
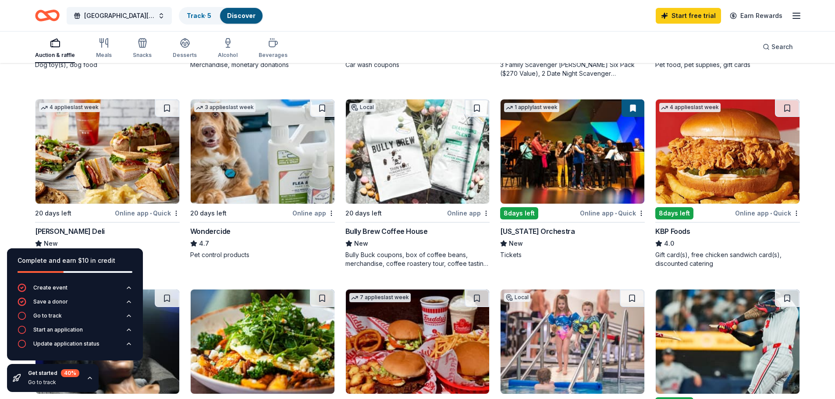
scroll to position [438, 0]
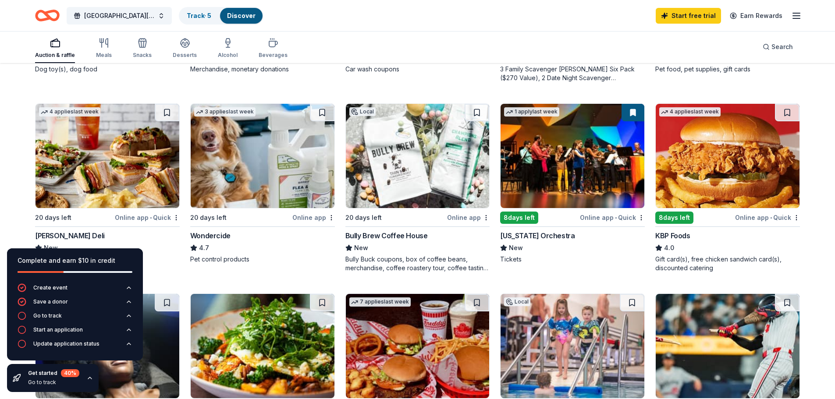
click at [135, 163] on img at bounding box center [108, 156] width 144 height 104
click at [560, 154] on img at bounding box center [573, 156] width 144 height 104
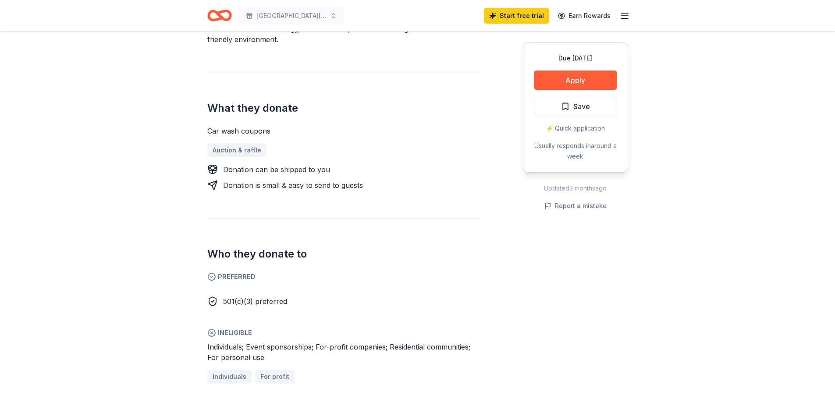
scroll to position [351, 0]
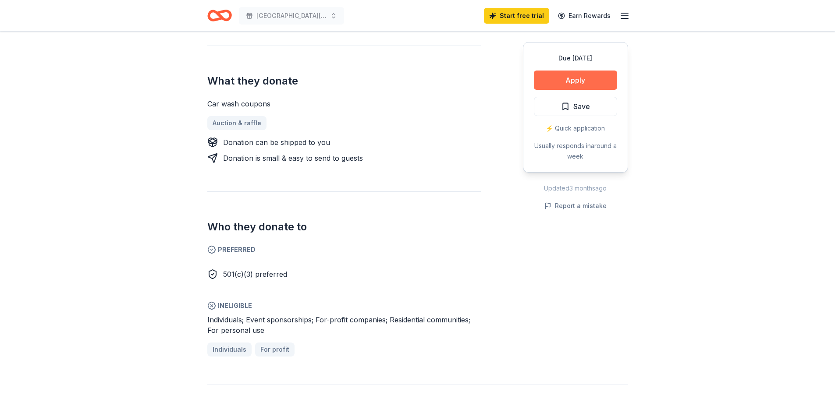
click at [571, 82] on button "Apply" at bounding box center [575, 80] width 83 height 19
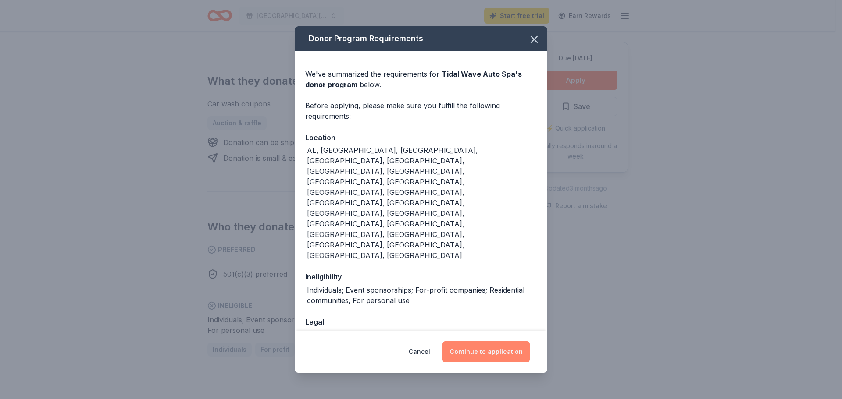
click at [502, 341] on button "Continue to application" at bounding box center [485, 351] width 87 height 21
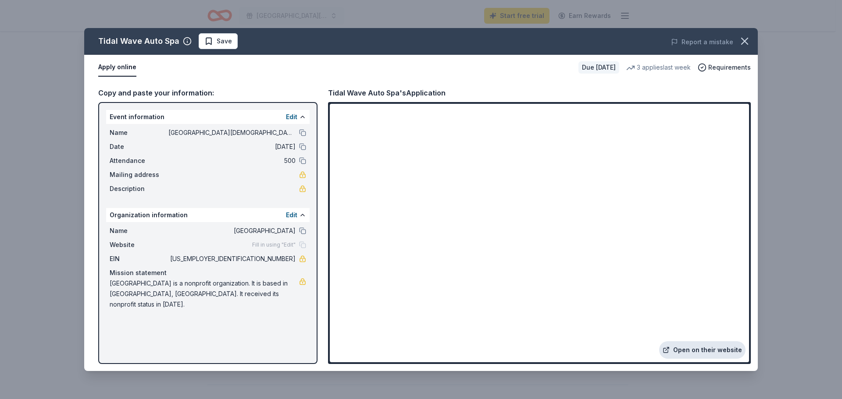
click at [702, 349] on link "Open on their website" at bounding box center [702, 350] width 86 height 18
click at [741, 40] on icon "button" at bounding box center [744, 41] width 12 height 12
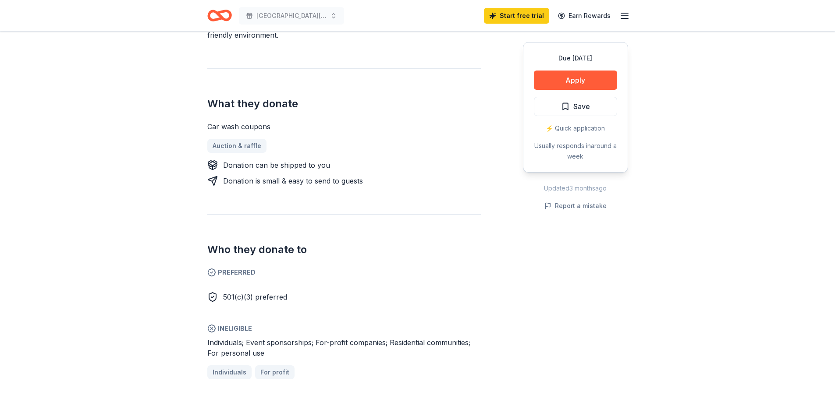
scroll to position [219, 0]
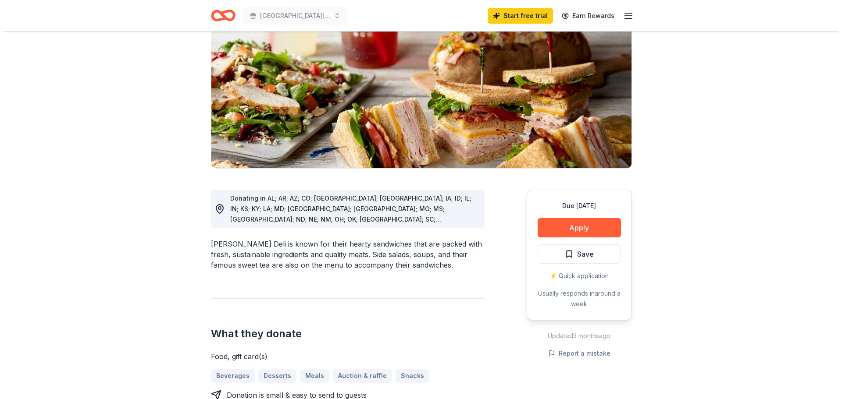
scroll to position [88, 0]
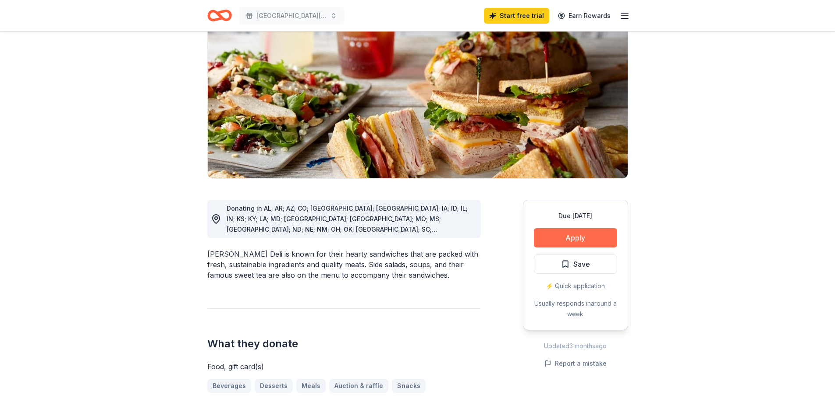
click at [569, 231] on button "Apply" at bounding box center [575, 237] width 83 height 19
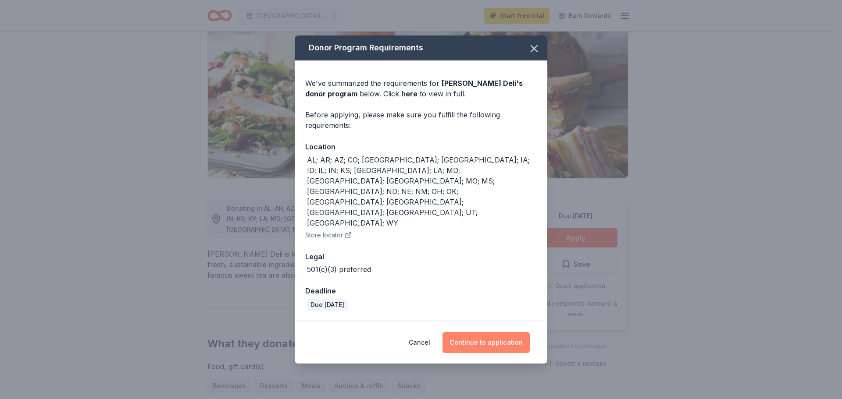
click at [468, 332] on button "Continue to application" at bounding box center [485, 342] width 87 height 21
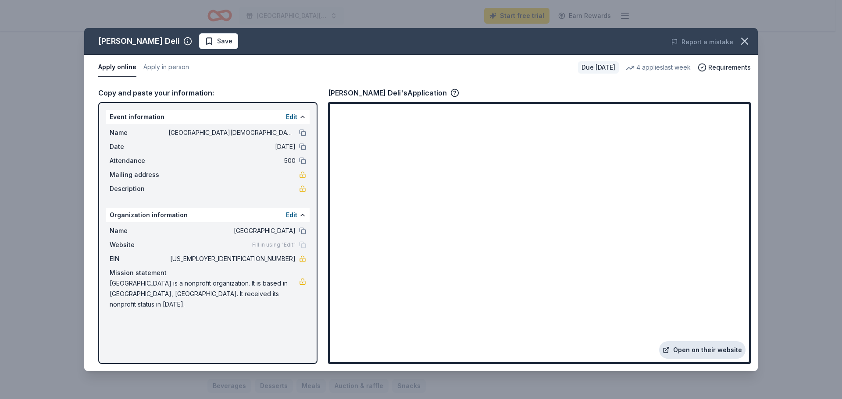
click at [701, 352] on link "Open on their website" at bounding box center [702, 350] width 86 height 18
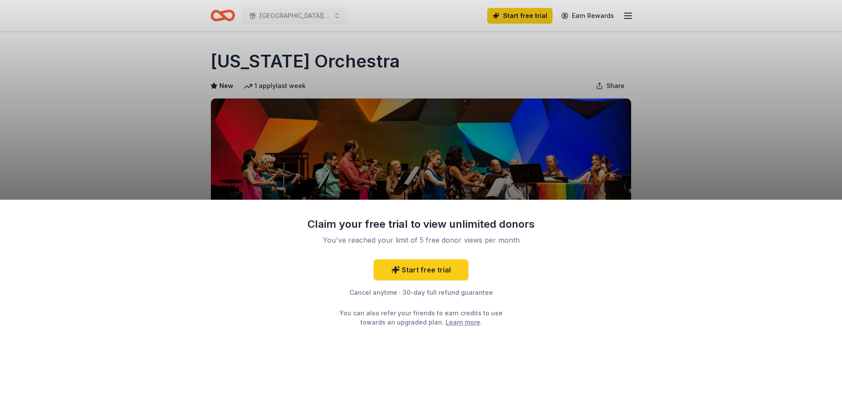
click at [652, 93] on div "Claim your free trial to view unlimited donors You've reached your limit of 5 f…" at bounding box center [421, 199] width 842 height 399
